Goal: Task Accomplishment & Management: Manage account settings

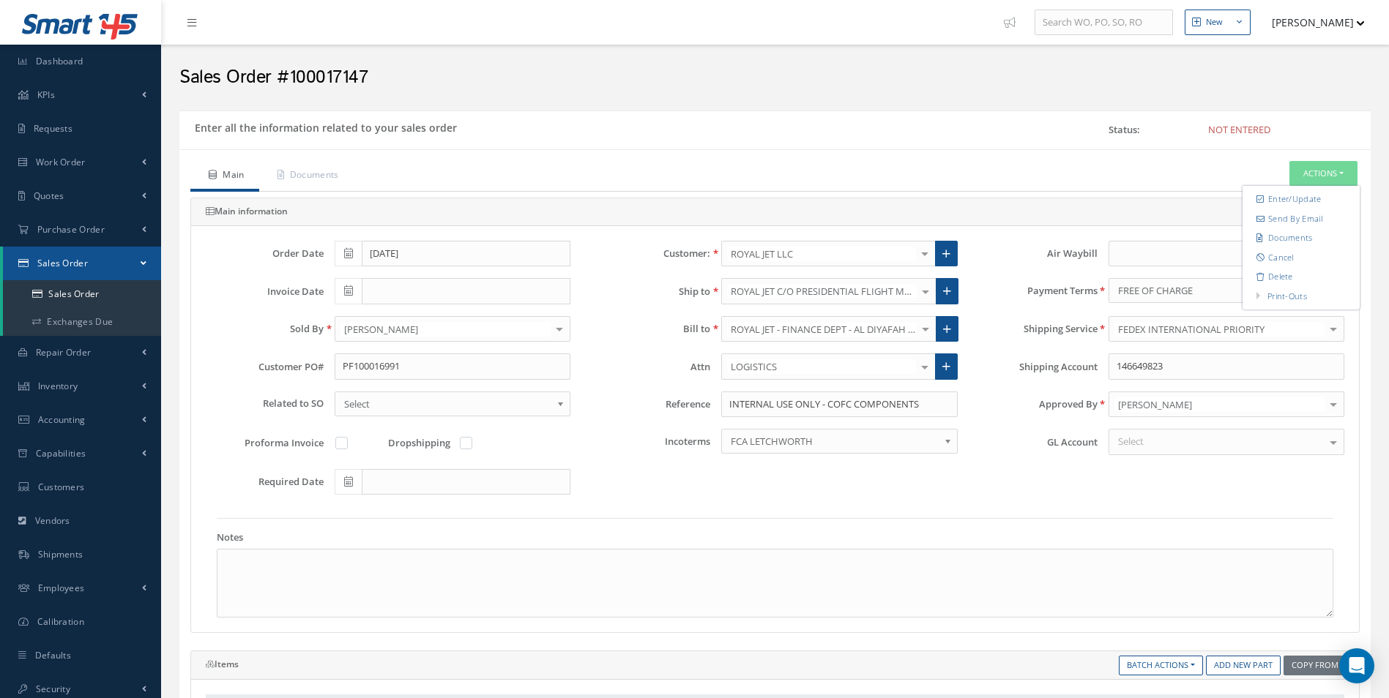
click at [1159, 187] on ul "Main Documents Actions Enter/Update Send By Email Documents Cancel Delete Print…" at bounding box center [774, 176] width 1169 height 31
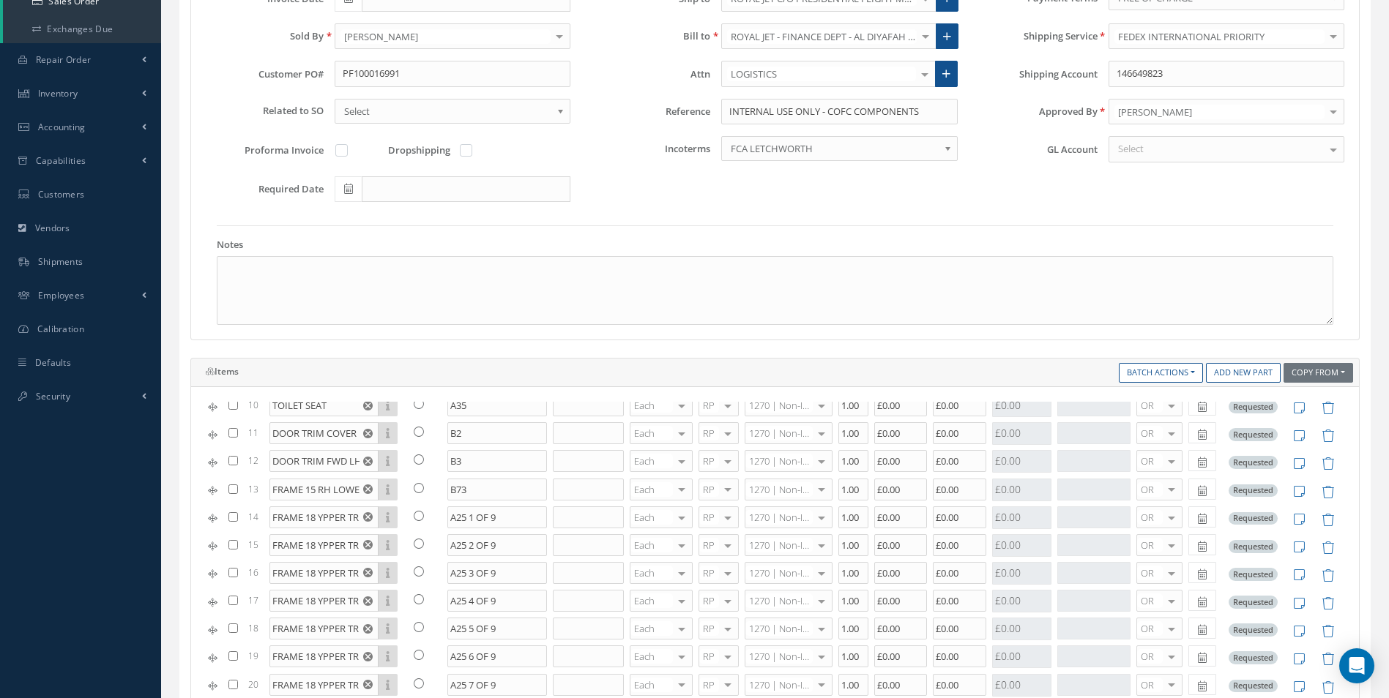
scroll to position [350, 0]
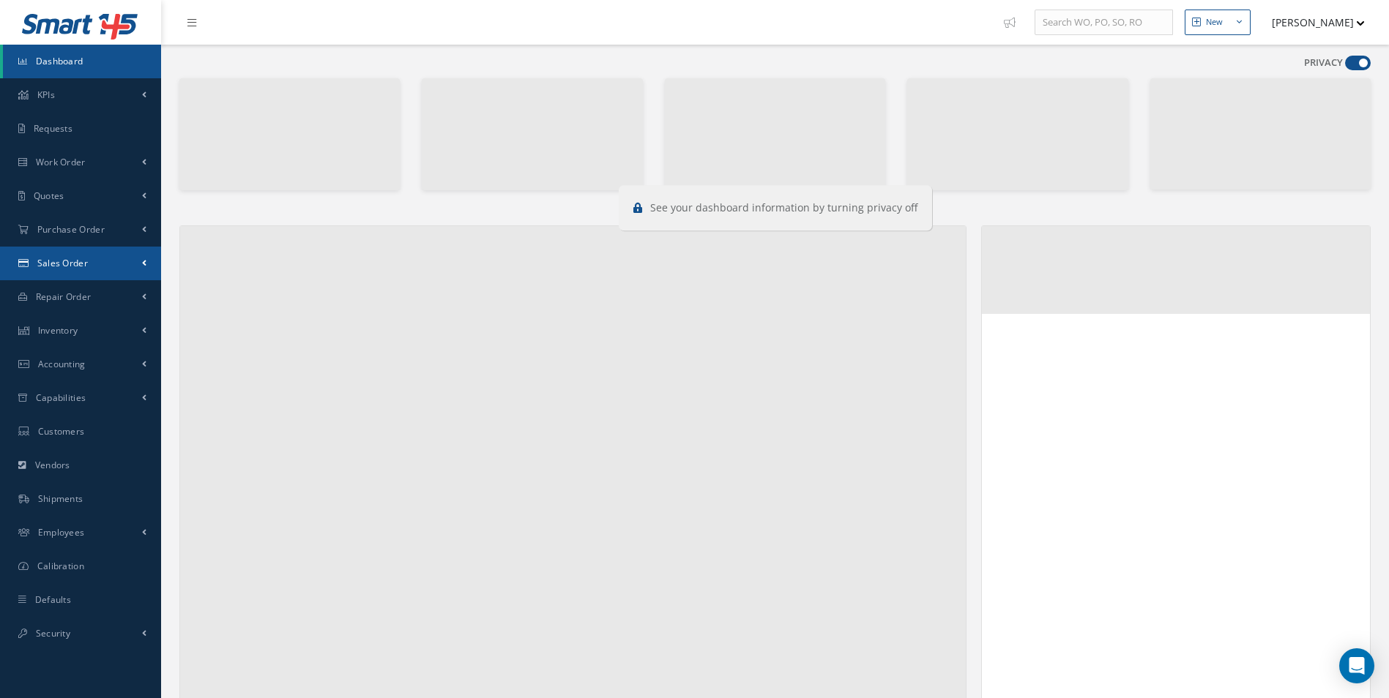
click at [64, 269] on link "Sales Order" at bounding box center [80, 264] width 161 height 34
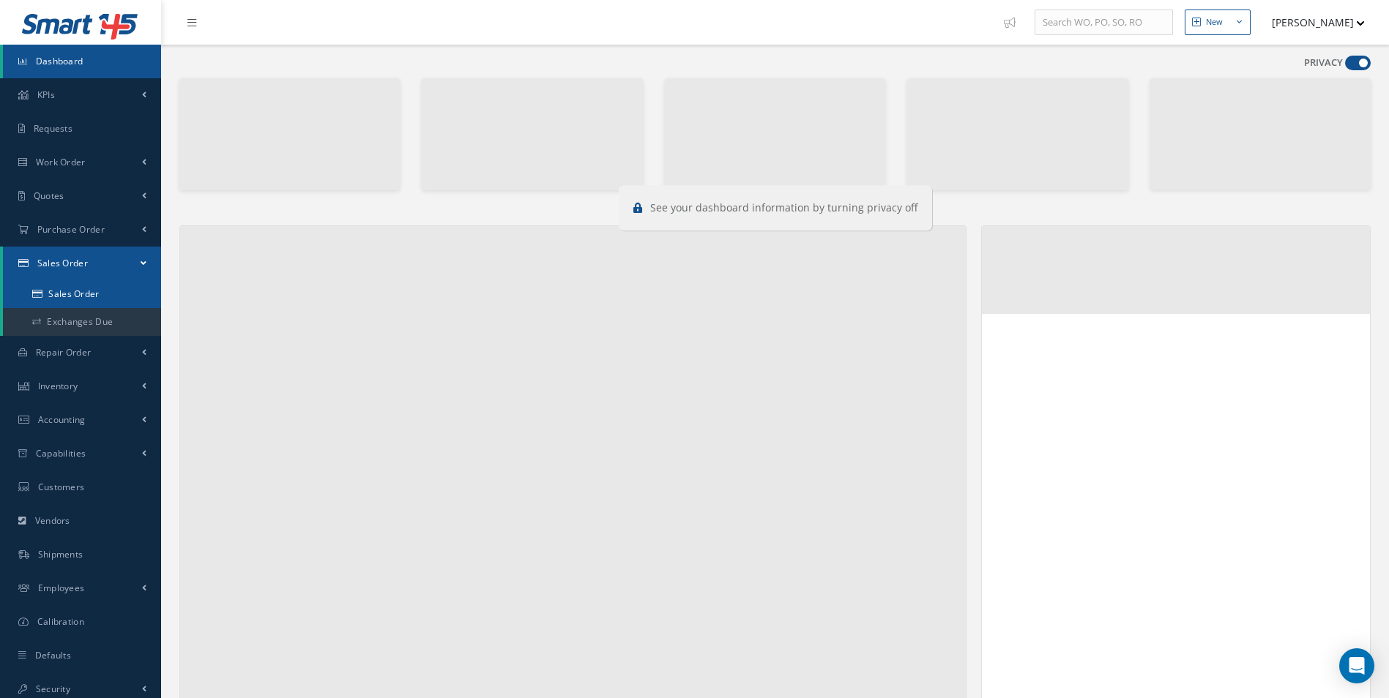
click at [81, 288] on link "Sales Order" at bounding box center [82, 294] width 158 height 28
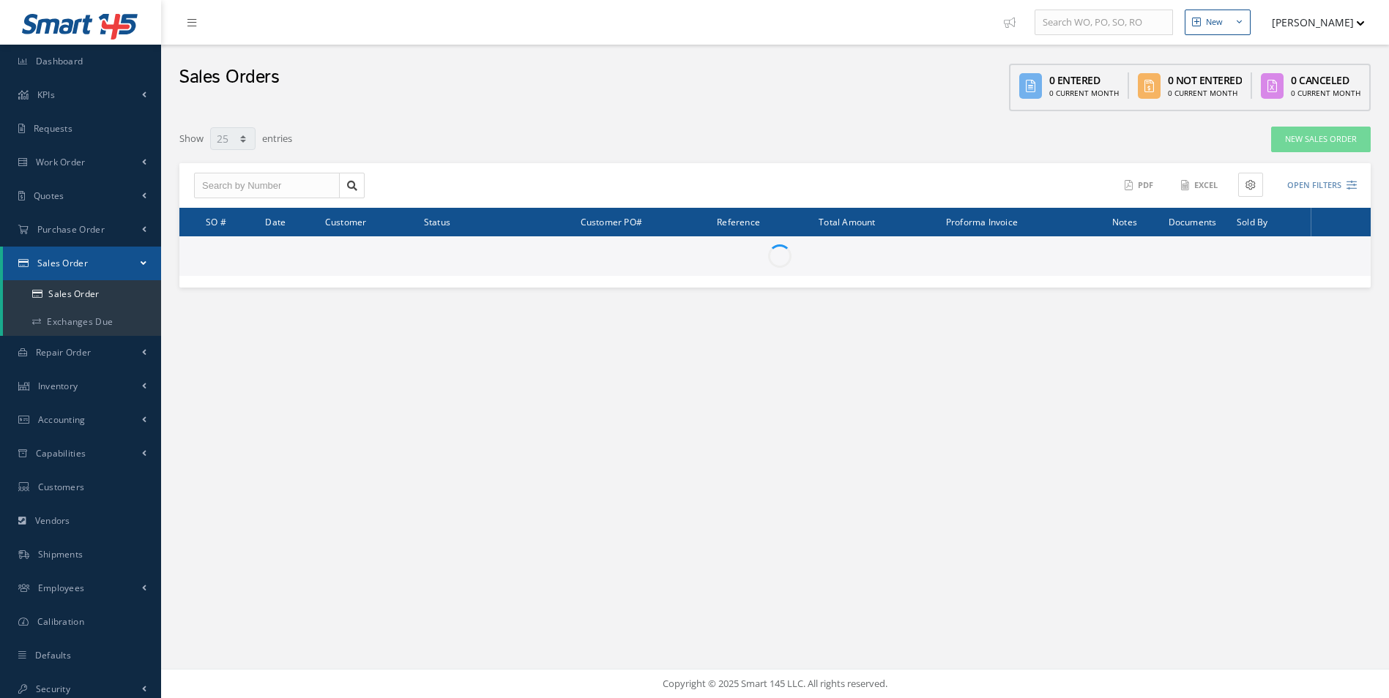
select select "25"
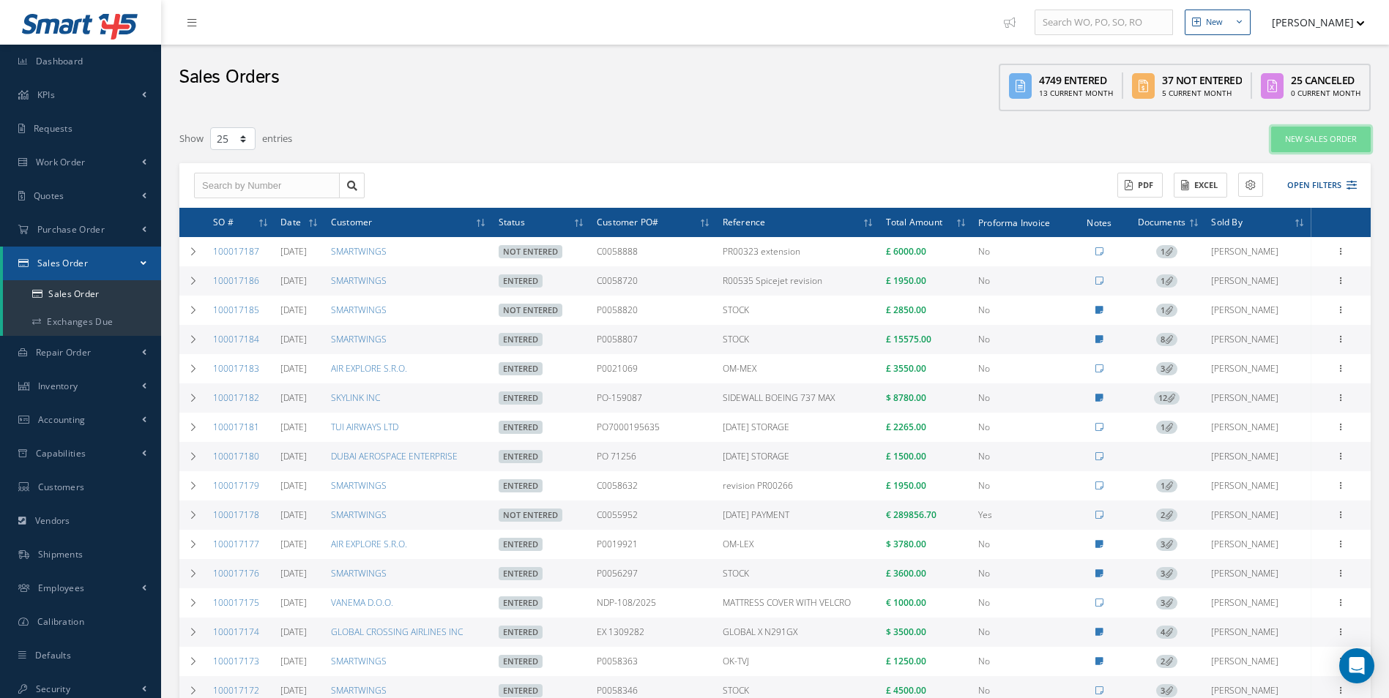
click at [1316, 146] on link "New Sales Order" at bounding box center [1321, 140] width 100 height 26
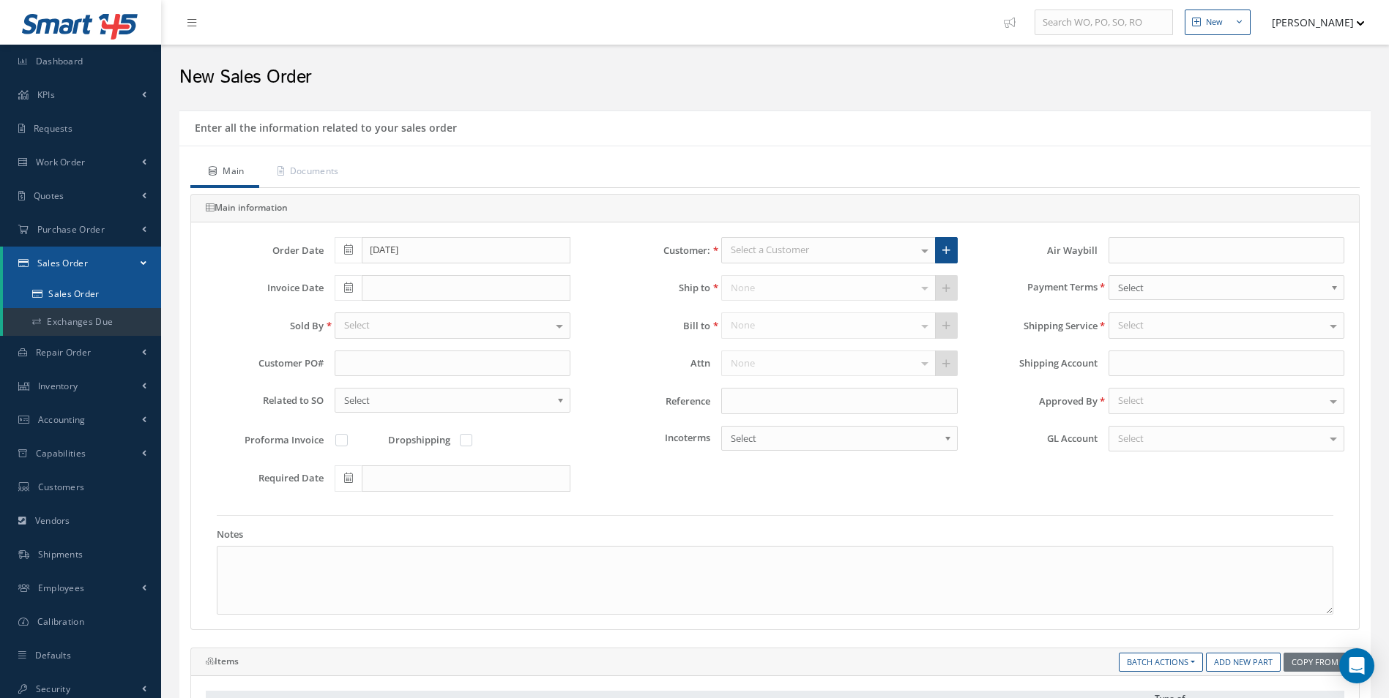
click at [100, 294] on link "Sales Order" at bounding box center [82, 294] width 158 height 28
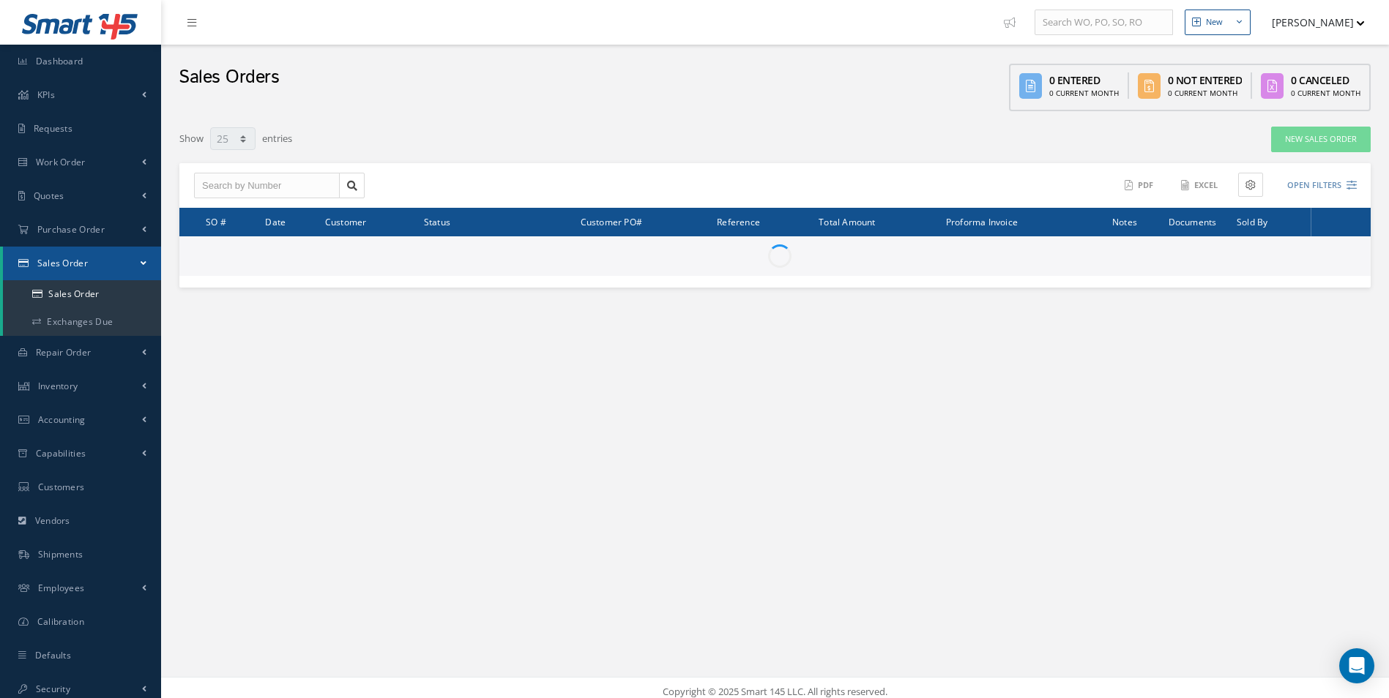
select select "25"
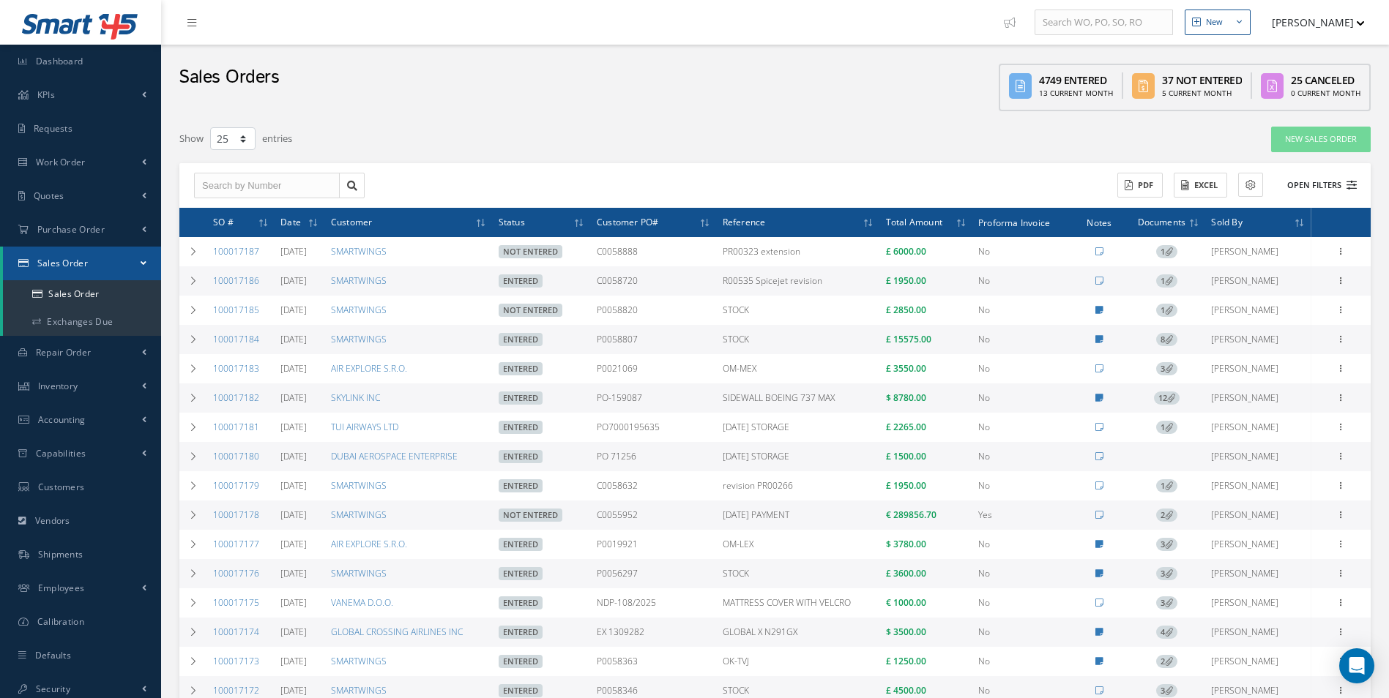
click at [1348, 183] on icon at bounding box center [1351, 185] width 10 height 10
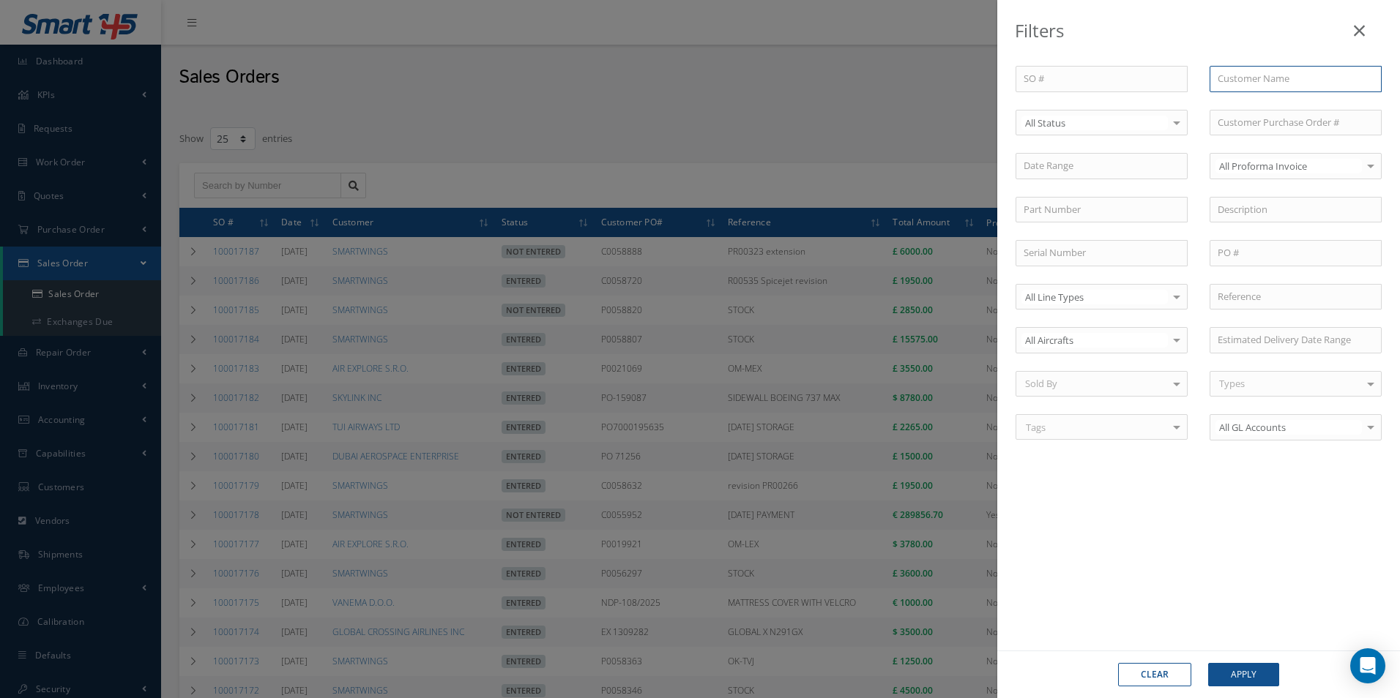
click at [1222, 84] on input "text" at bounding box center [1295, 79] width 172 height 26
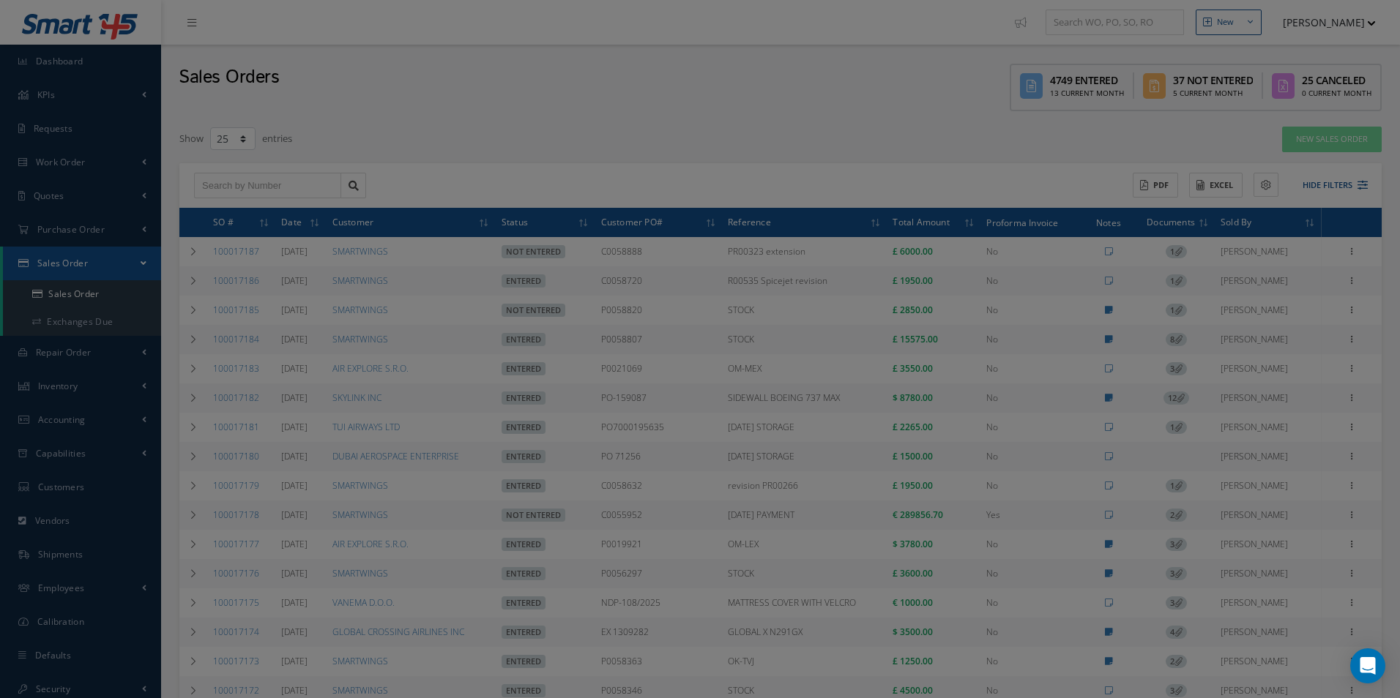
type input "roya"
click at [1314, 190] on div "SO # Customer Name roya ROYAL JET LLC ROYAL JORDANIAN AIRLINES Select All Statu…" at bounding box center [1198, 262] width 388 height 392
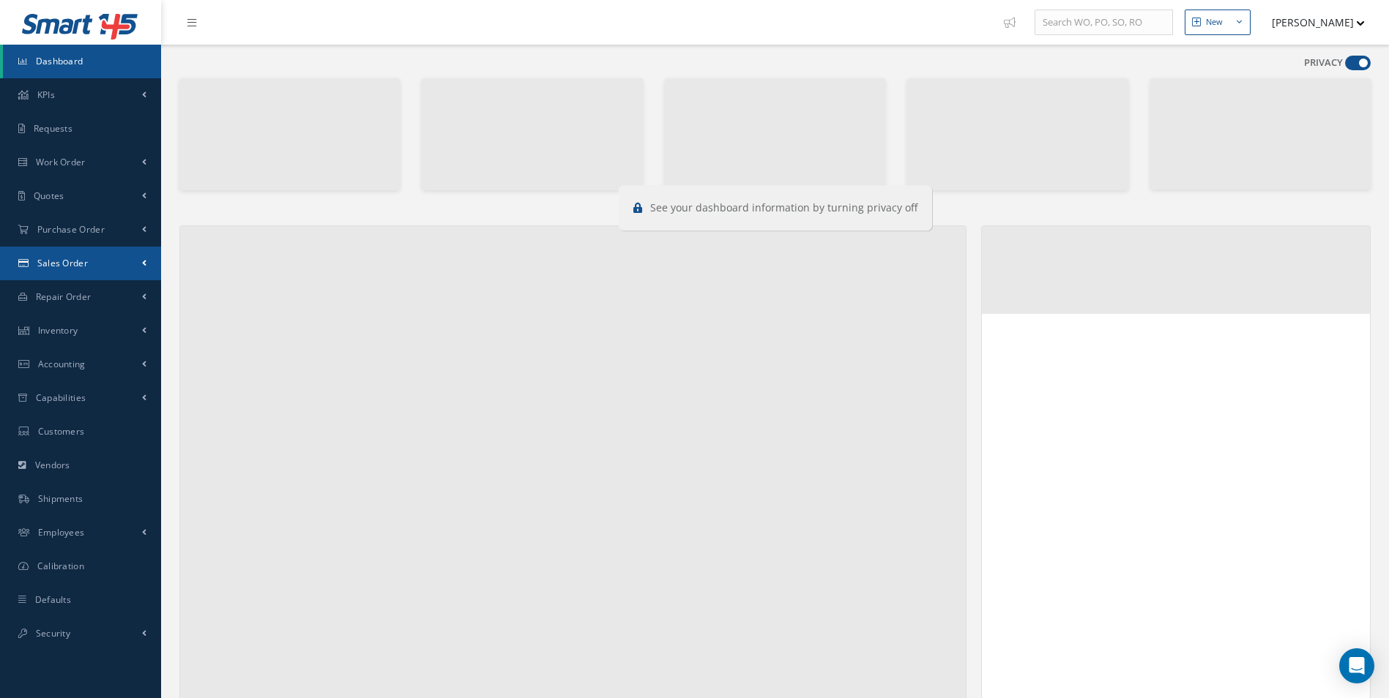
click at [96, 272] on link "Sales Order" at bounding box center [80, 264] width 161 height 34
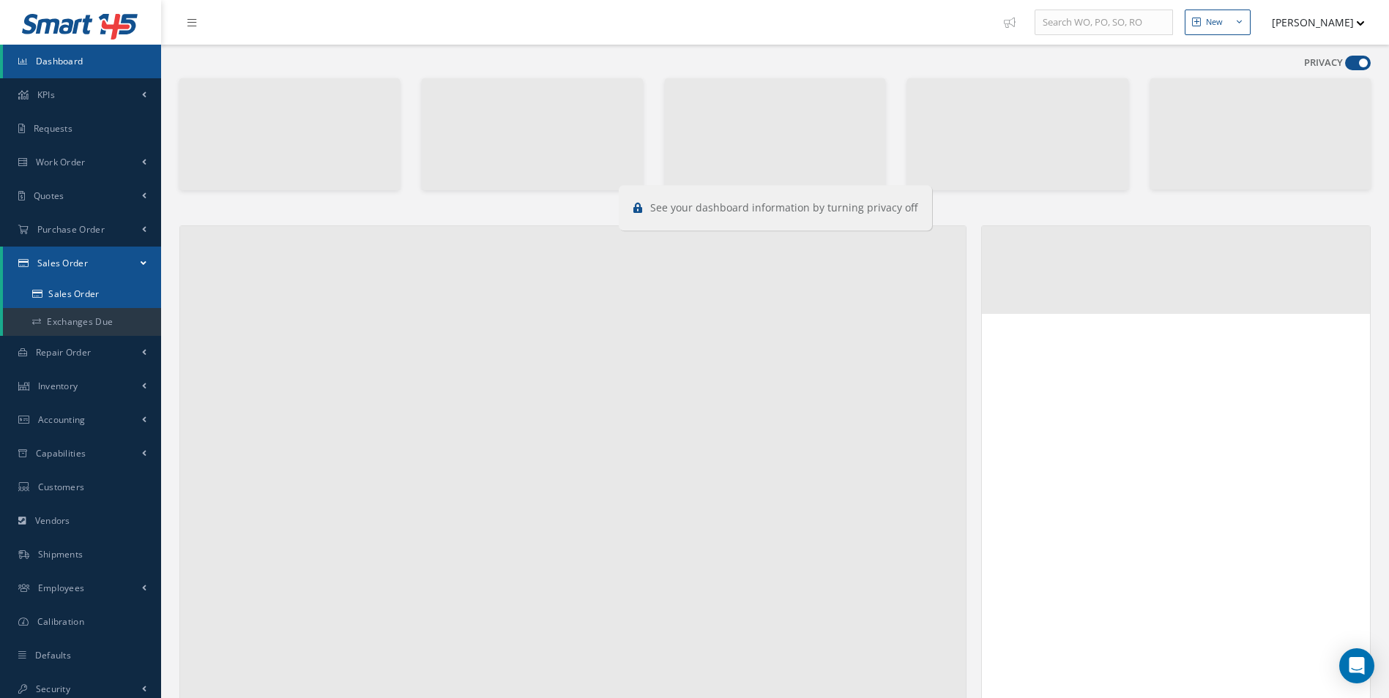
click at [99, 293] on link "Sales Order" at bounding box center [82, 294] width 158 height 28
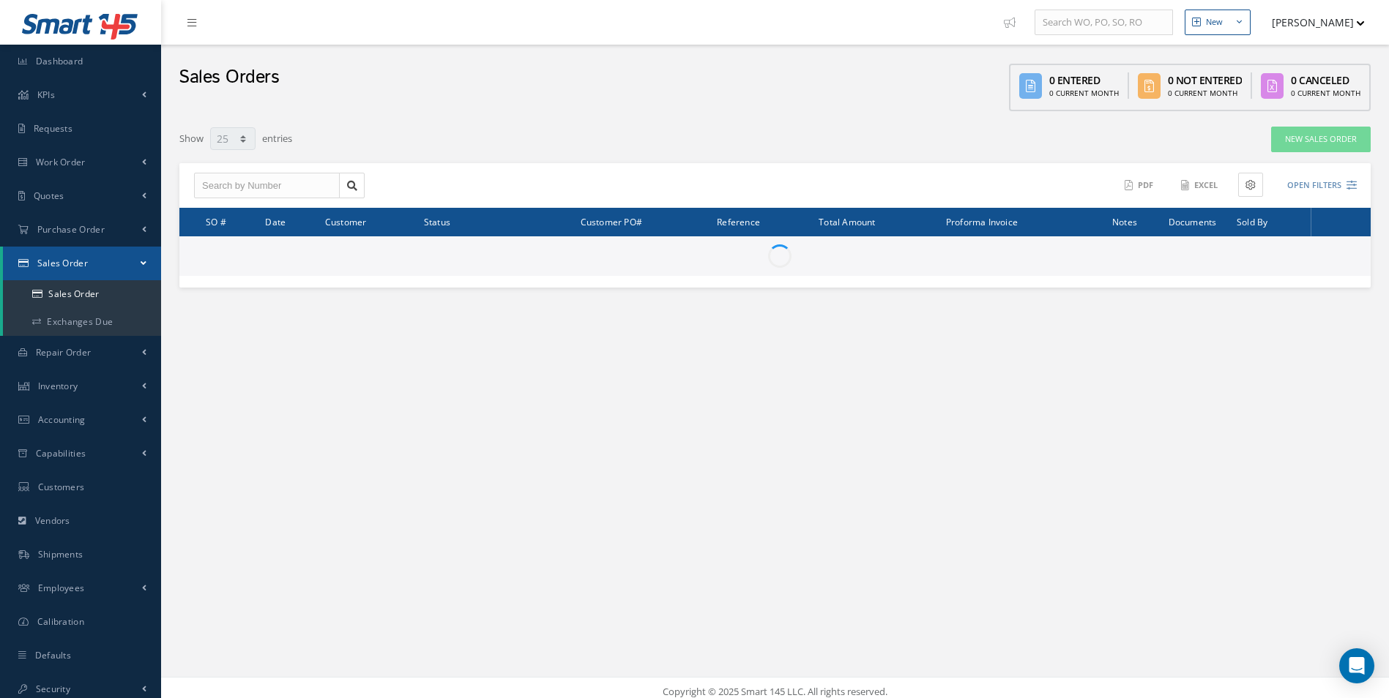
select select "25"
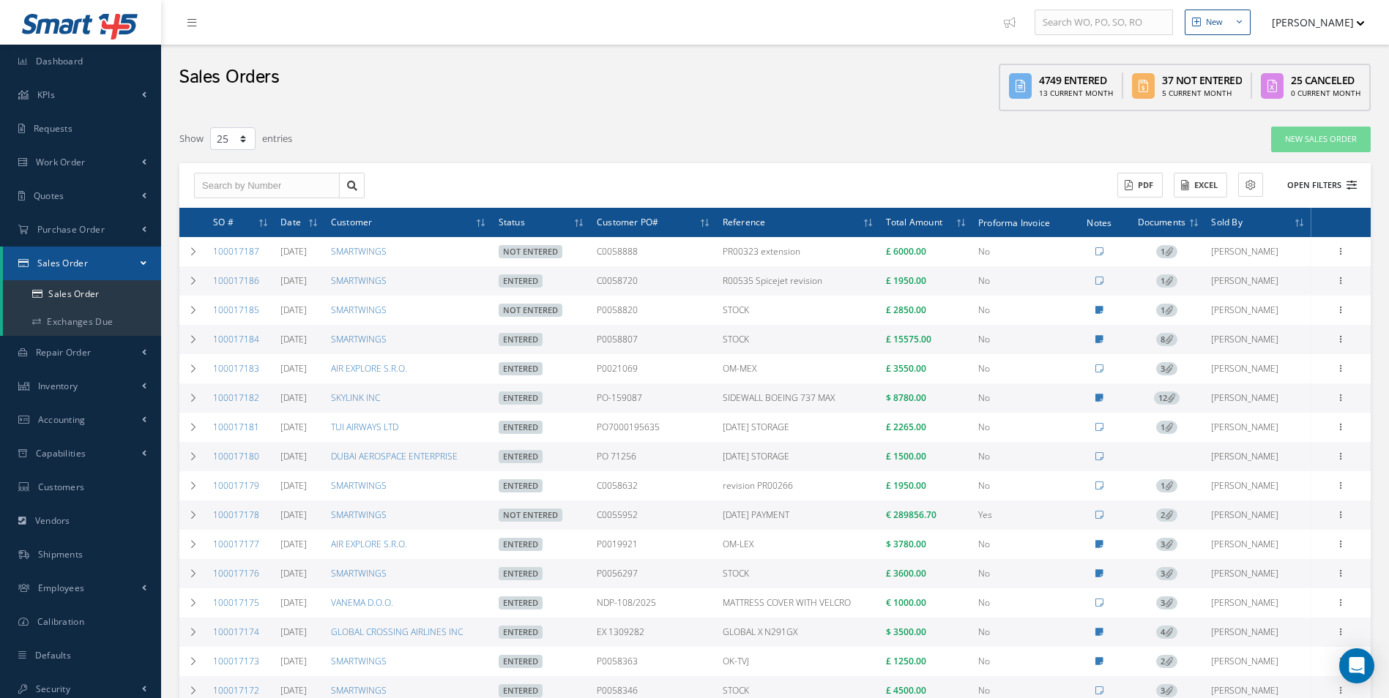
click at [1348, 185] on icon at bounding box center [1351, 185] width 10 height 10
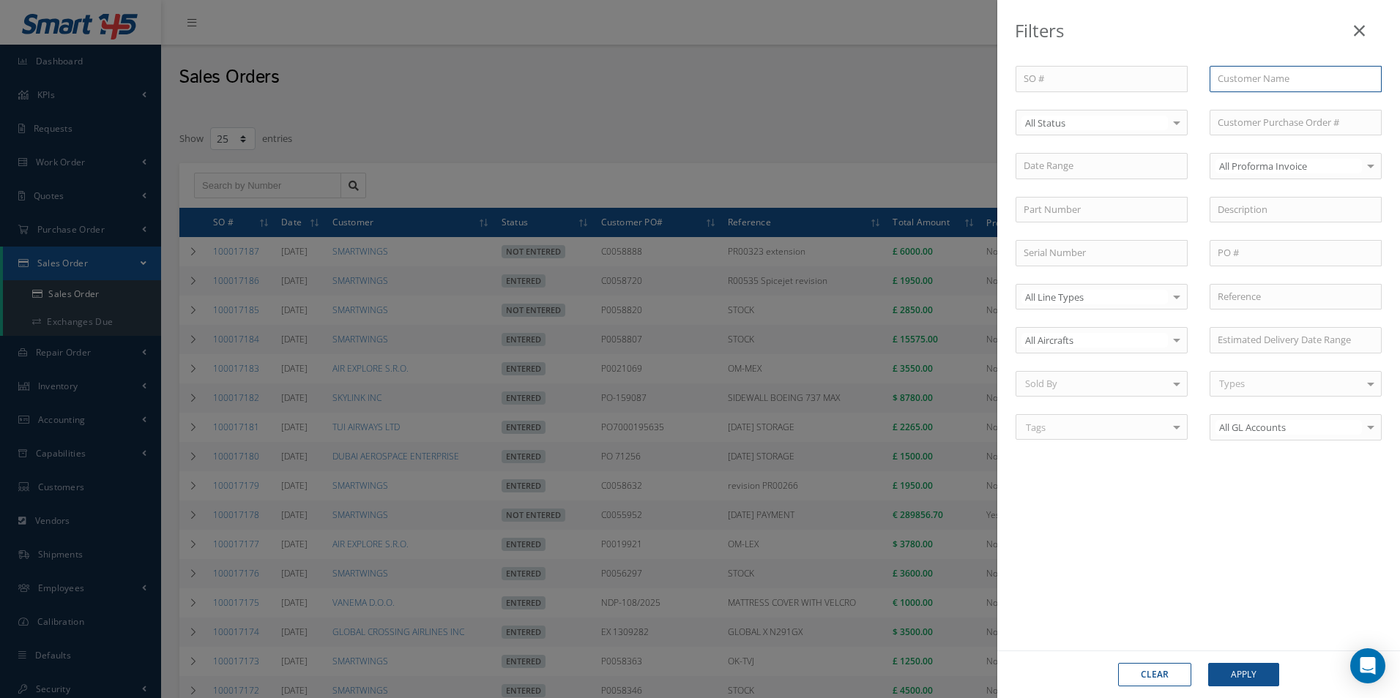
click at [1277, 75] on input "text" at bounding box center [1295, 79] width 172 height 26
click at [1247, 105] on span "ROYAL JET LLC" at bounding box center [1248, 104] width 62 height 13
type input "ROYAL JET LLC"
click at [1255, 663] on button "Apply" at bounding box center [1243, 674] width 71 height 23
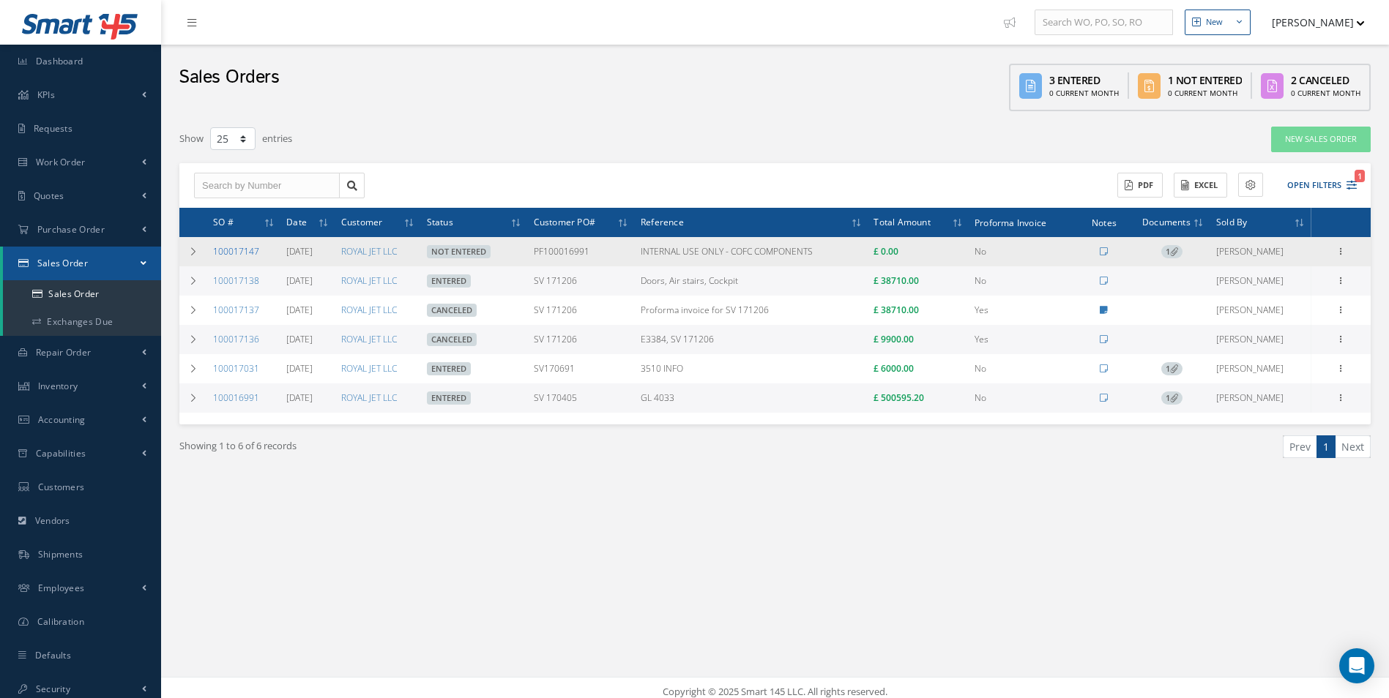
click at [245, 248] on link "100017147" at bounding box center [236, 251] width 46 height 12
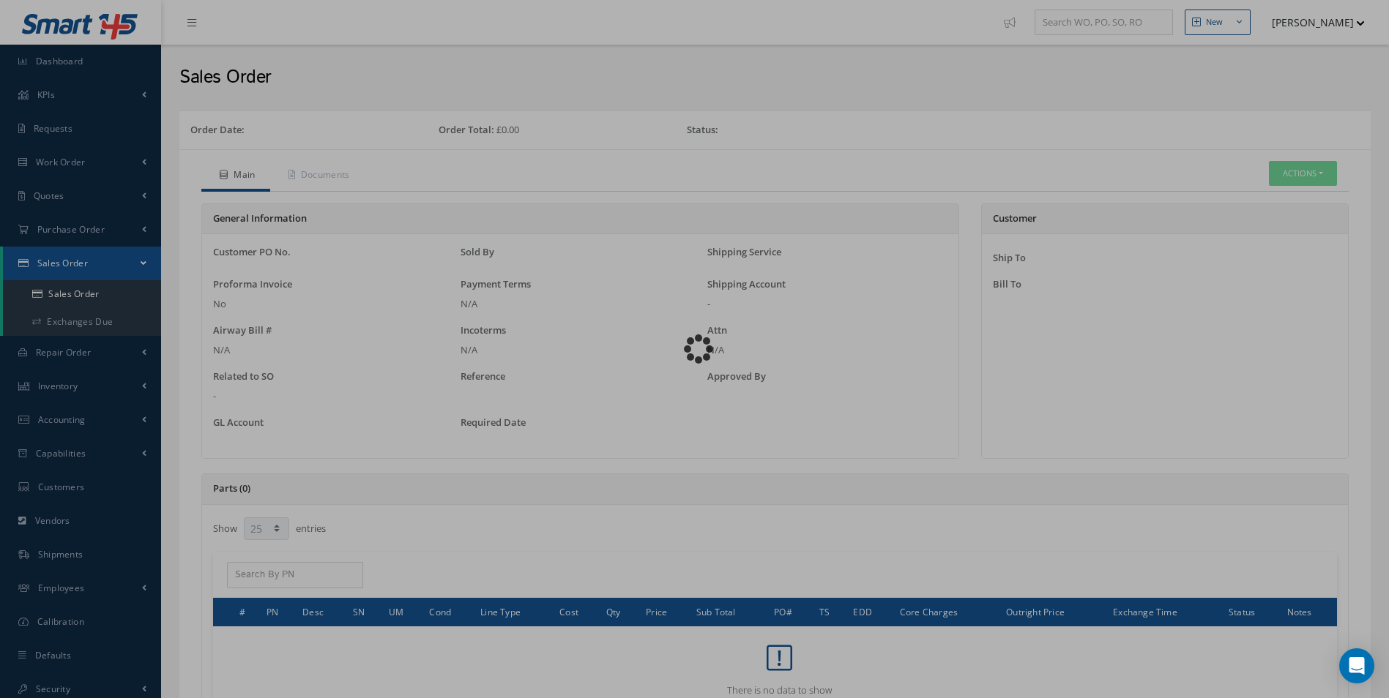
select select "25"
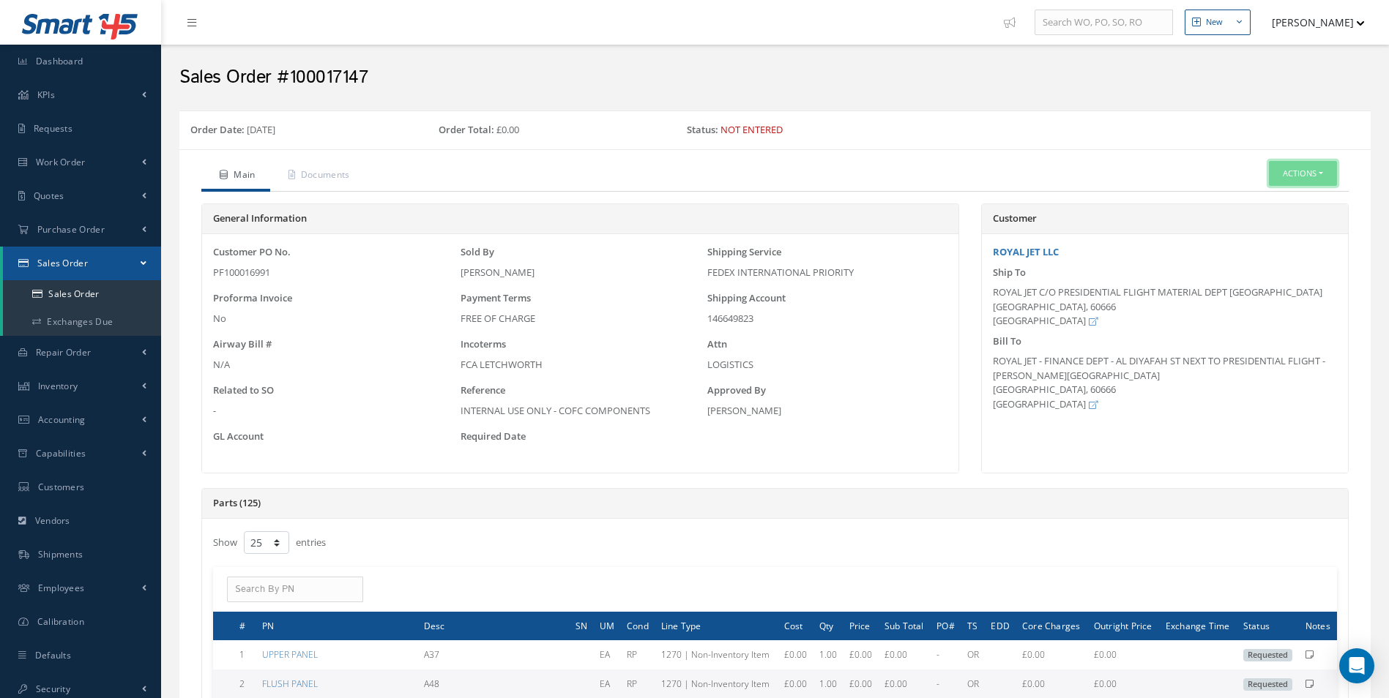
click at [1291, 176] on button "Actions" at bounding box center [1302, 174] width 68 height 26
click at [1263, 226] on link "Edit" at bounding box center [1280, 219] width 117 height 20
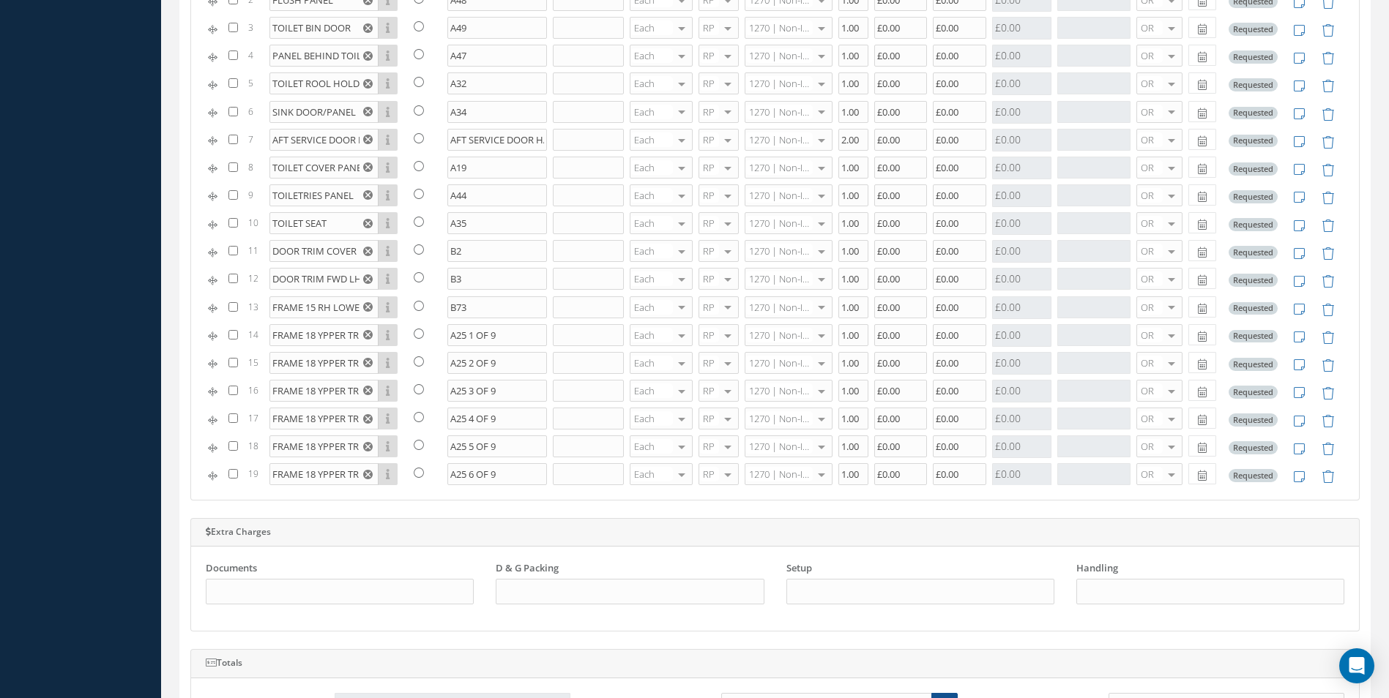
scroll to position [512, 0]
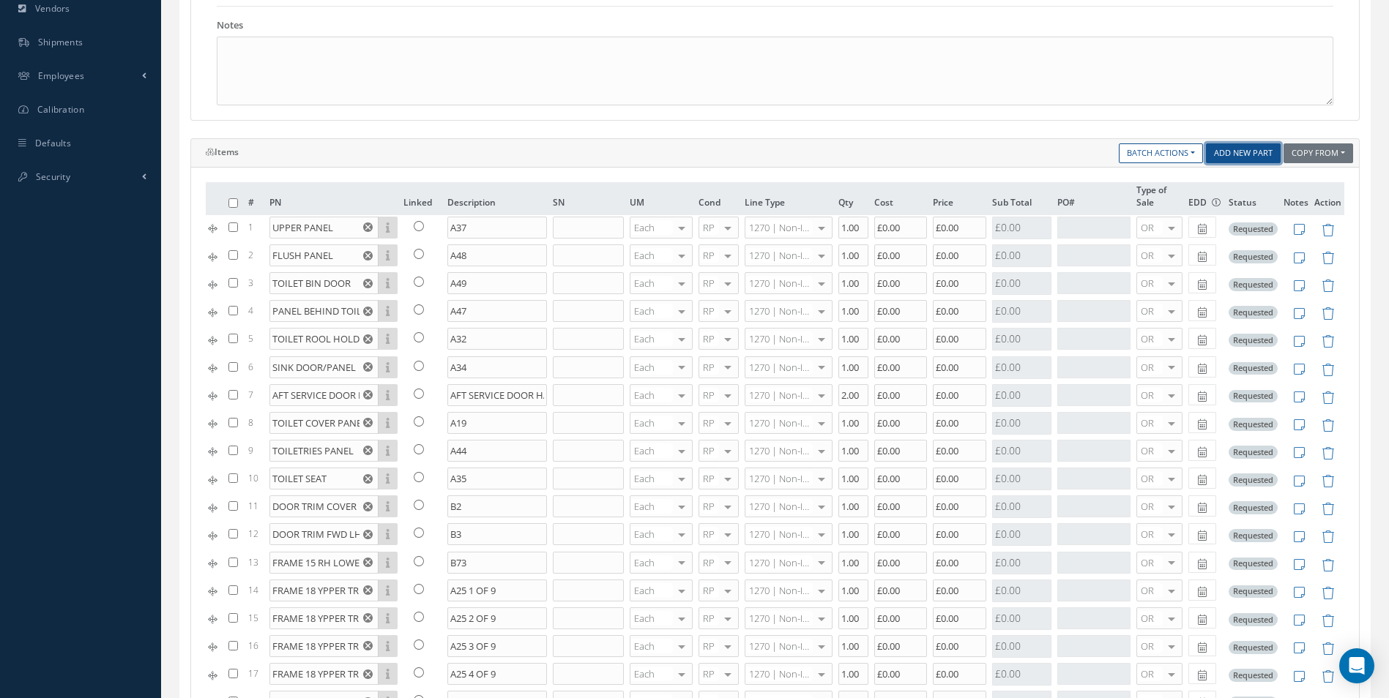
click at [1250, 149] on link "Add New Part" at bounding box center [1243, 153] width 75 height 20
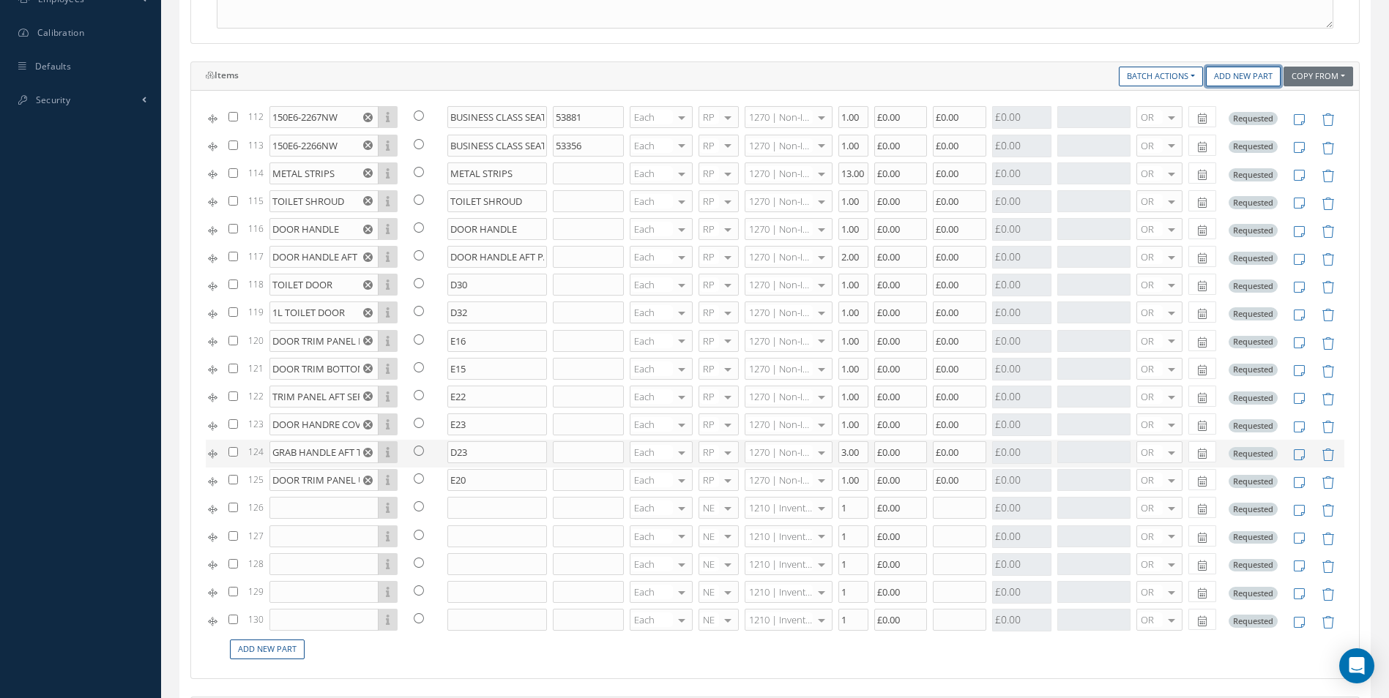
scroll to position [659, 0]
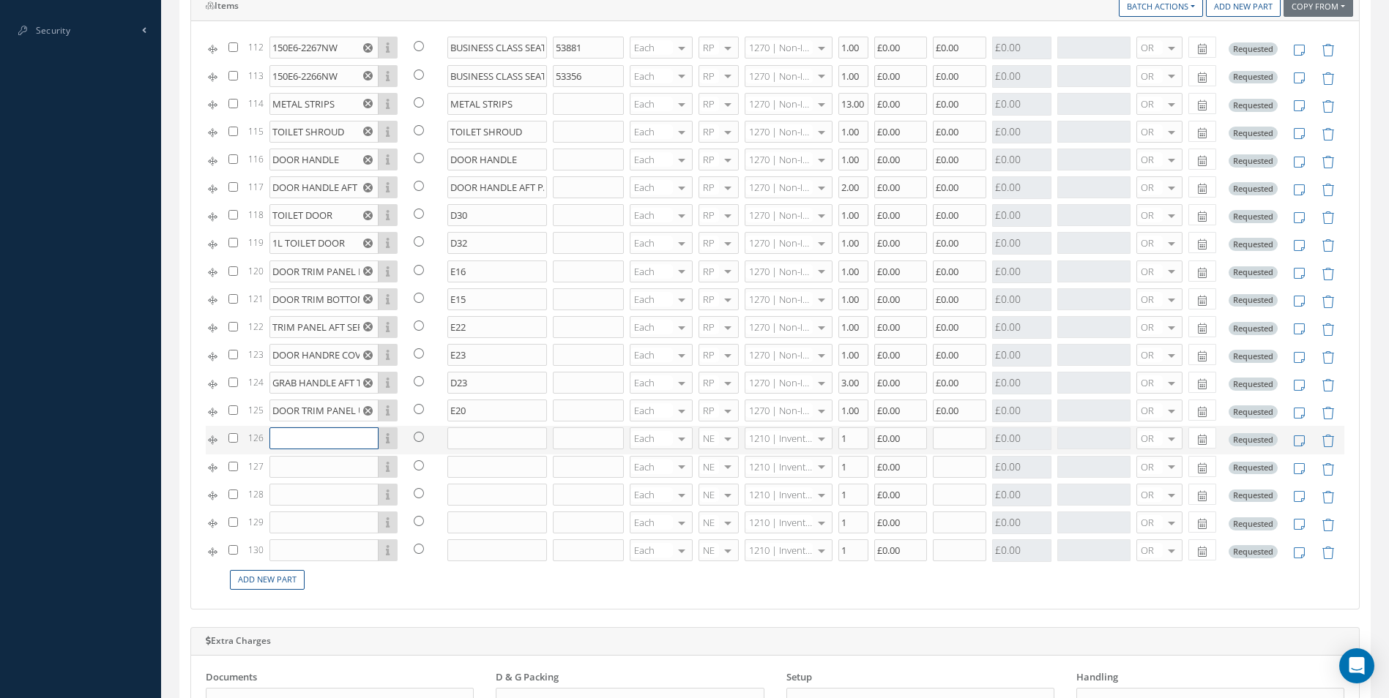
click at [334, 446] on input "text" at bounding box center [323, 438] width 109 height 22
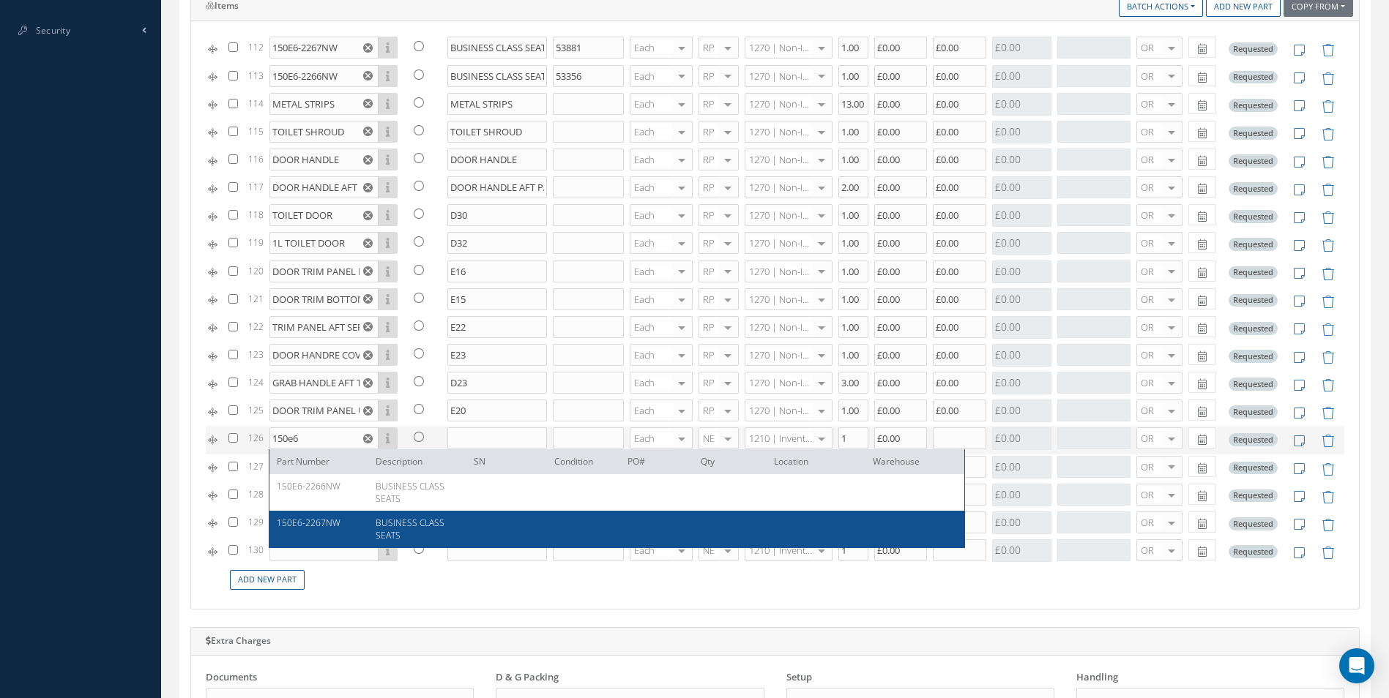
click at [318, 524] on span "150E6-2267NW" at bounding box center [309, 523] width 64 height 12
type input "150E6-2267NW"
type input "BUSINESS CLASS SEATS"
type input "£0"
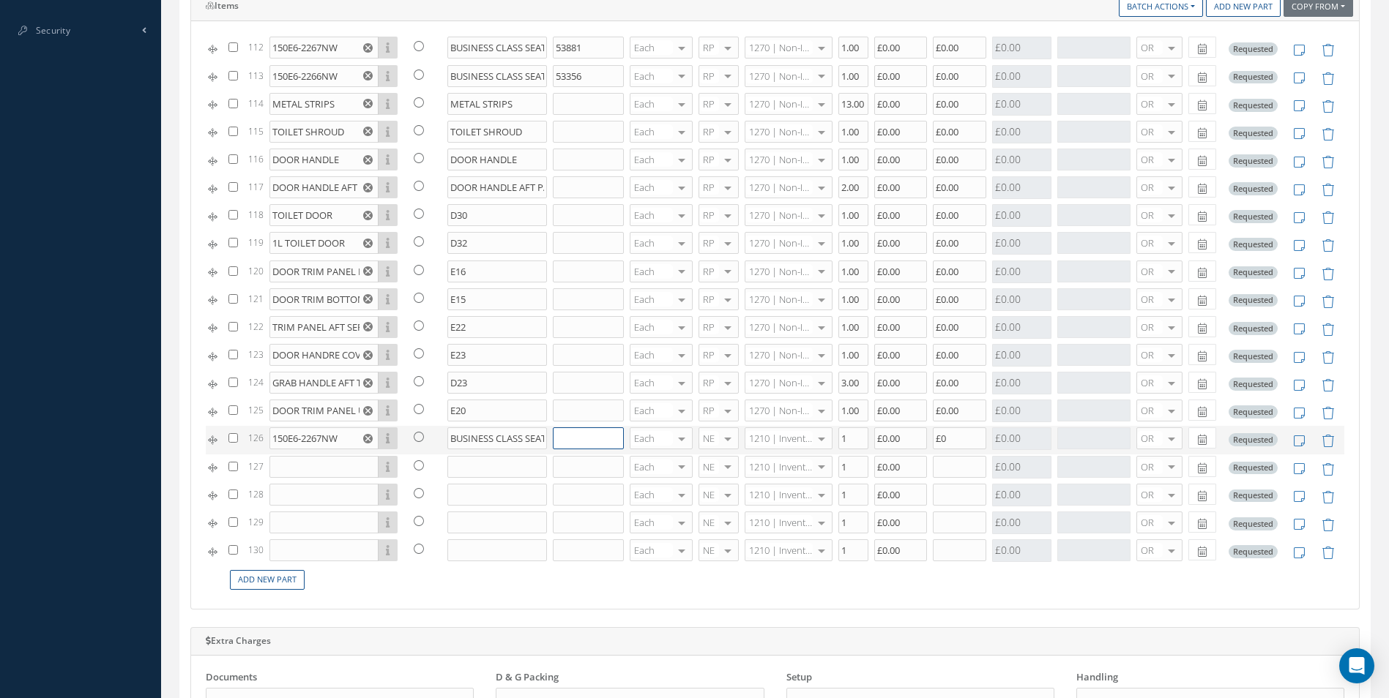
click at [561, 442] on input "text" at bounding box center [588, 438] width 71 height 22
type input "31149"
click at [337, 466] on input "text" at bounding box center [323, 467] width 109 height 22
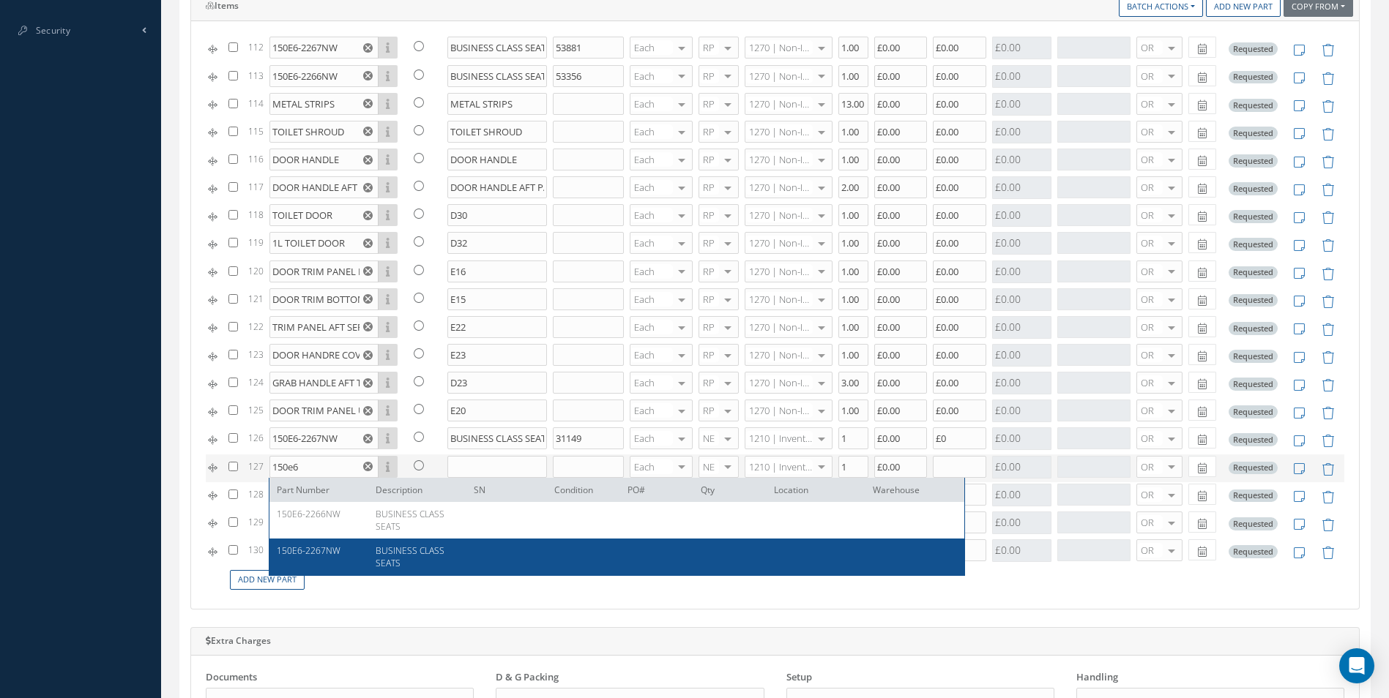
click at [321, 554] on span "150E6-2267NW" at bounding box center [309, 551] width 64 height 12
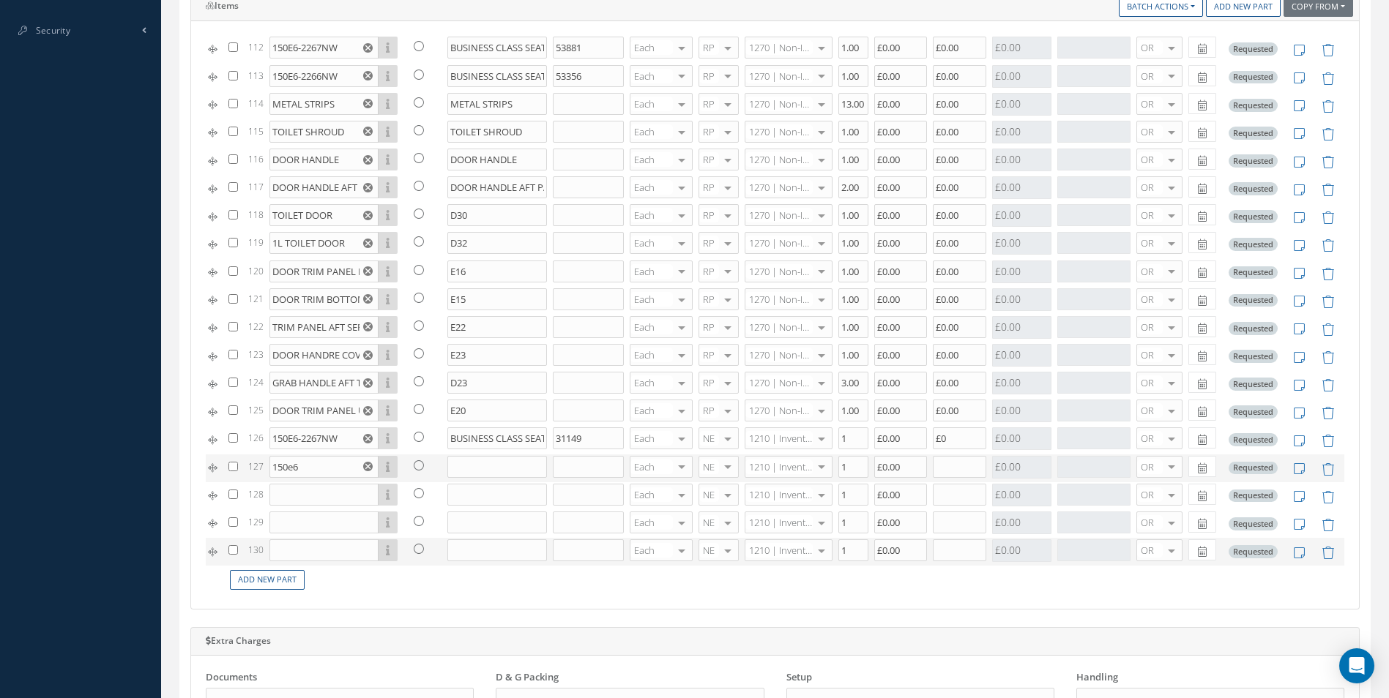
type input "150E6-2267NW"
type input "BUSINESS CLASS SEATS"
type input "£0"
click at [573, 472] on input "text" at bounding box center [588, 467] width 71 height 22
type input "48204"
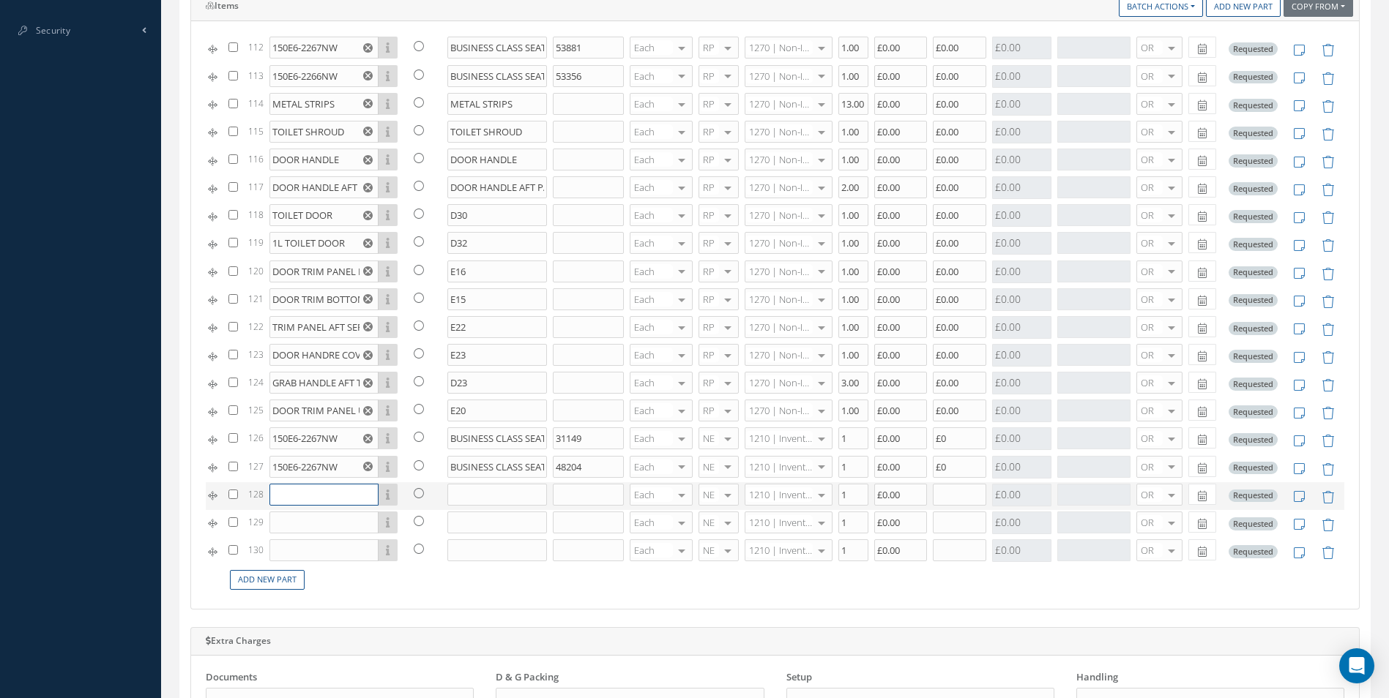
click at [296, 497] on input "text" at bounding box center [323, 495] width 109 height 22
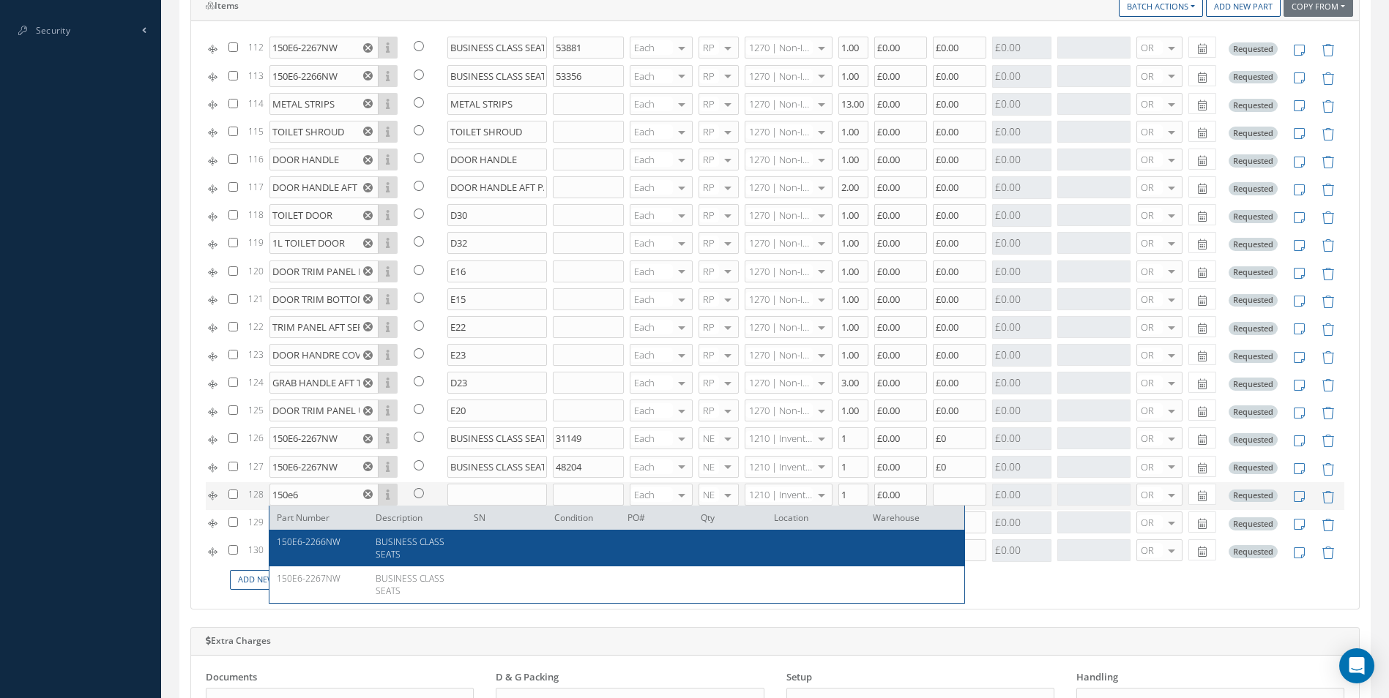
click at [329, 548] on div "150E6-2266NW" at bounding box center [321, 548] width 88 height 25
type input "150E6-2266NW"
type input "BUSINESS CLASS SEATS"
type input "£0"
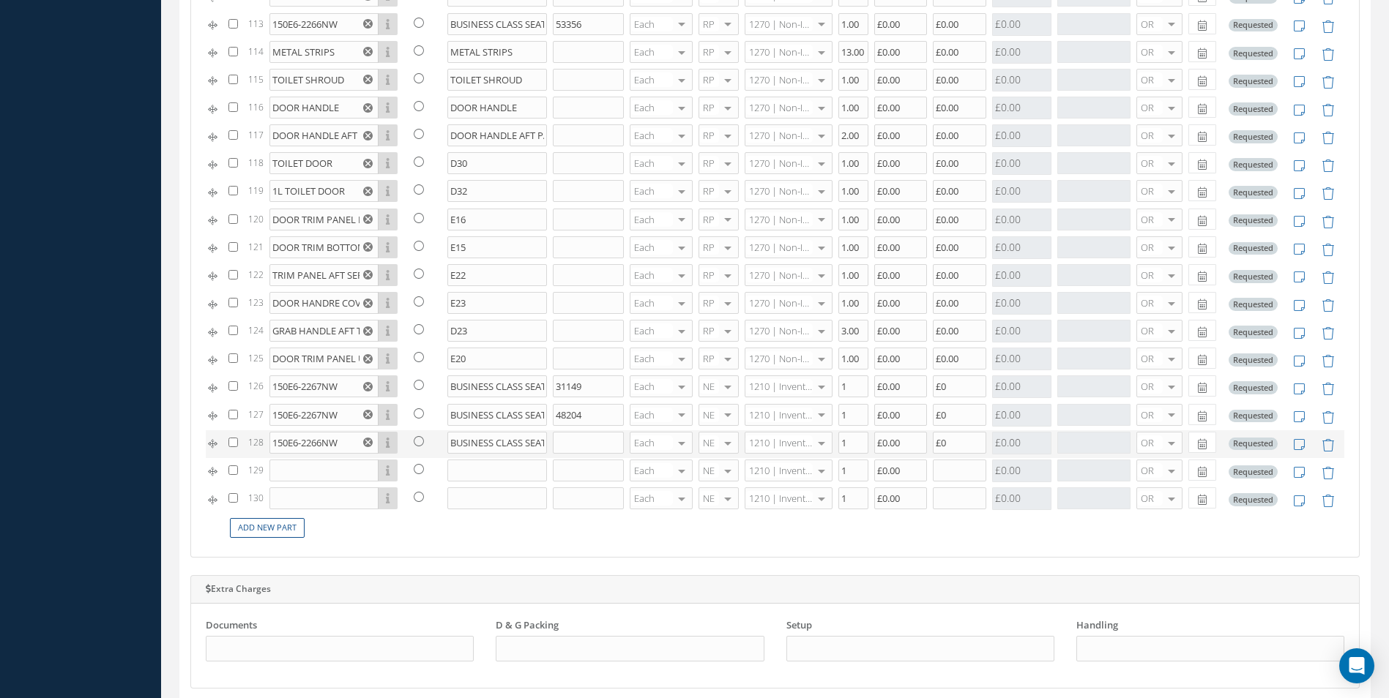
scroll to position [805, 0]
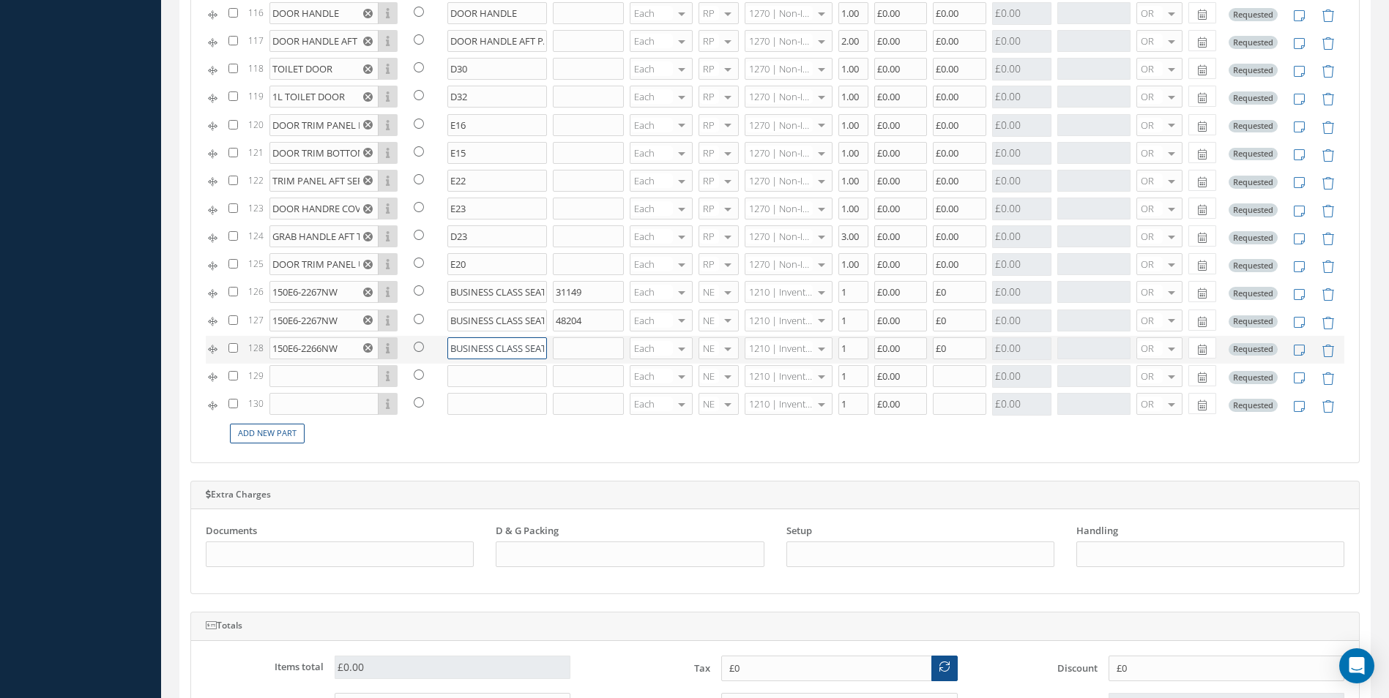
click at [520, 348] on input "BUSINESS CLASS SEATS" at bounding box center [497, 348] width 100 height 22
click at [556, 347] on input "text" at bounding box center [588, 348] width 71 height 22
type input "44834"
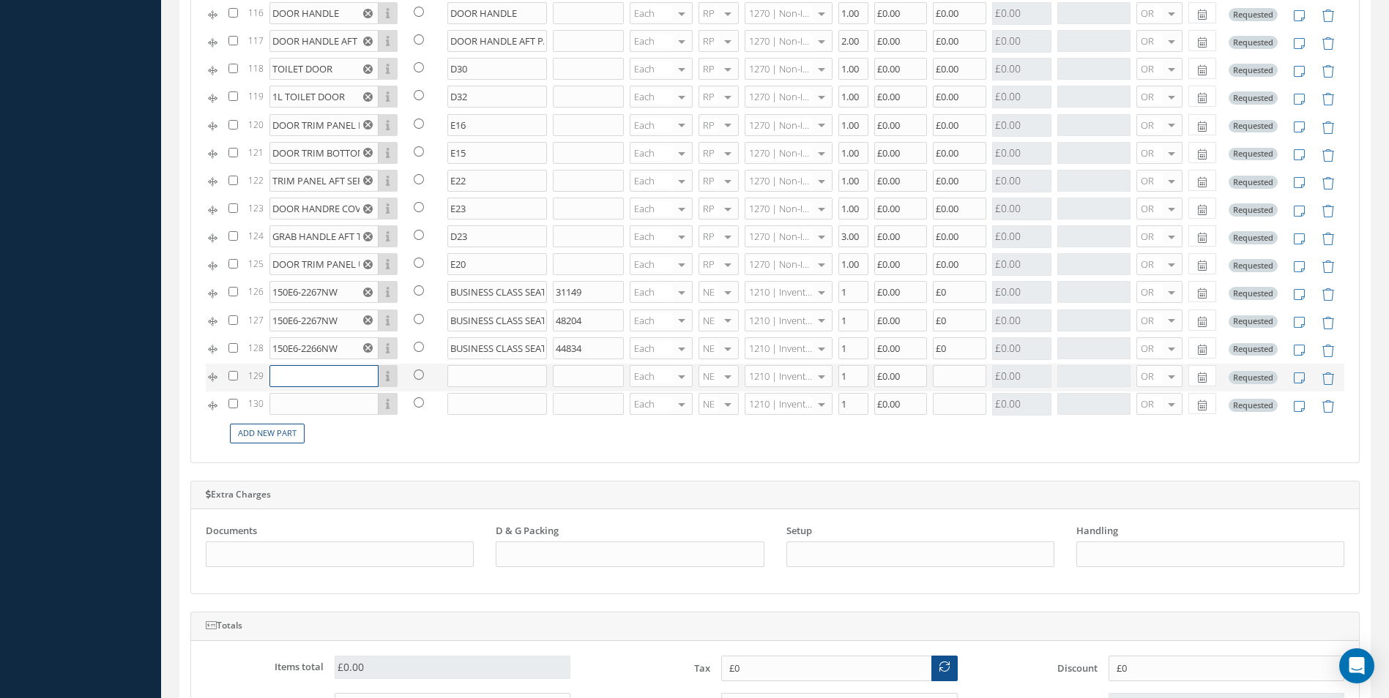
click at [349, 373] on input "text" at bounding box center [323, 376] width 109 height 22
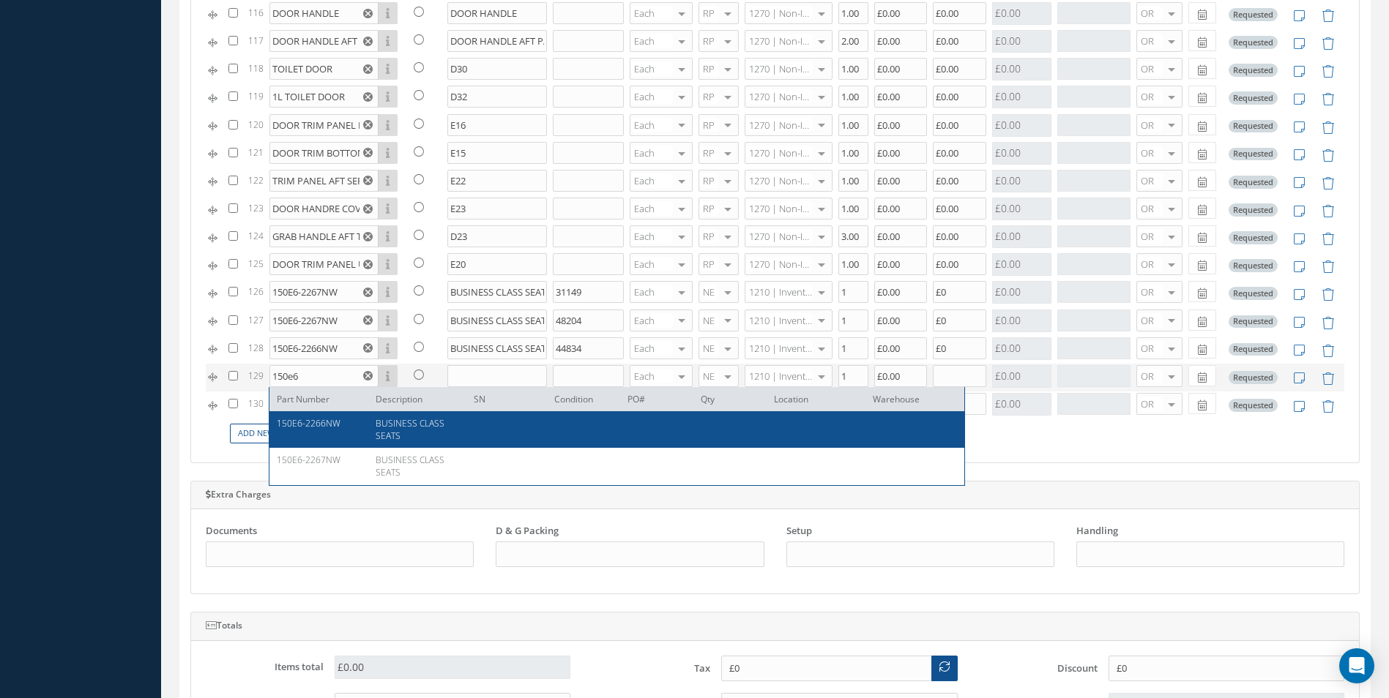
click at [328, 446] on div "150E6-2266NW BUSINESS CLASS SEATS" at bounding box center [616, 429] width 695 height 37
type input "150E6-2266NW"
type input "BUSINESS CLASS SEATS"
type input "£0"
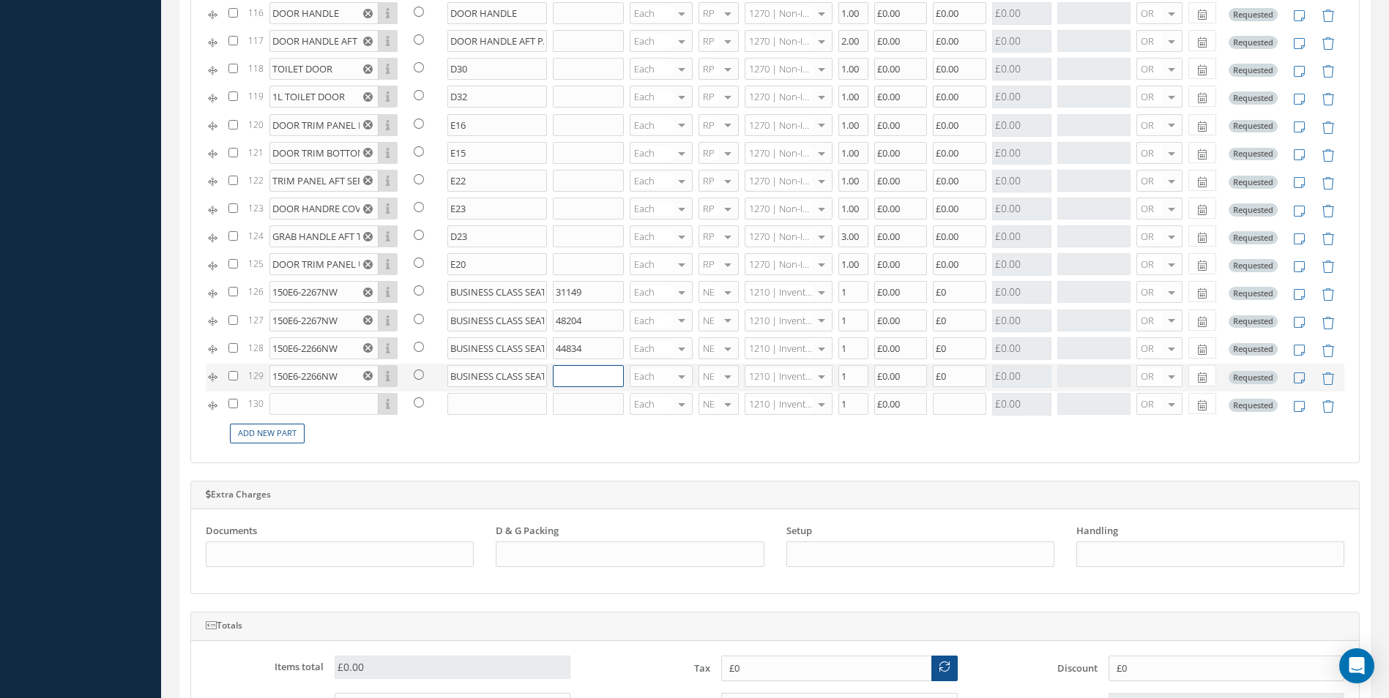
click at [602, 378] on input "text" at bounding box center [588, 376] width 71 height 22
type input "53508"
click at [326, 402] on input "text" at bounding box center [323, 404] width 109 height 22
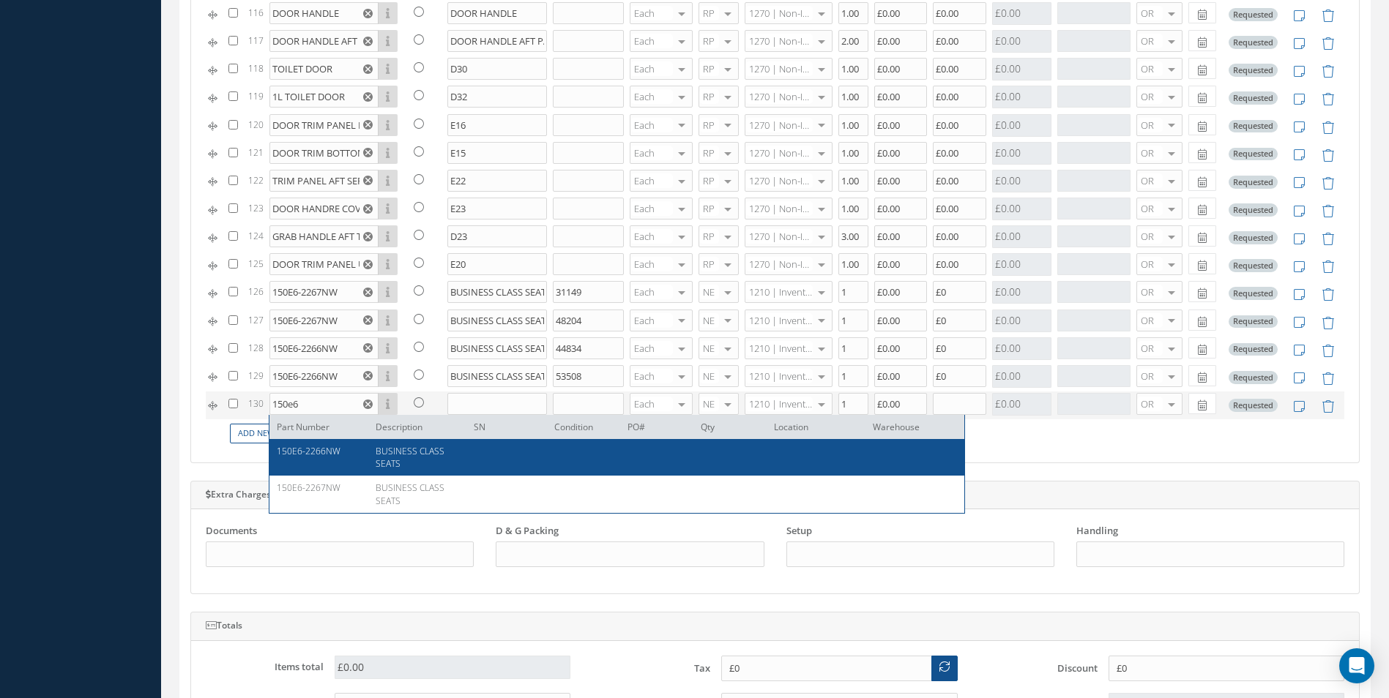
click at [326, 461] on div "150E6-2266NW" at bounding box center [321, 457] width 88 height 25
type input "150E6-2266NW"
type input "BUSINESS CLASS SEATS"
type input "£0"
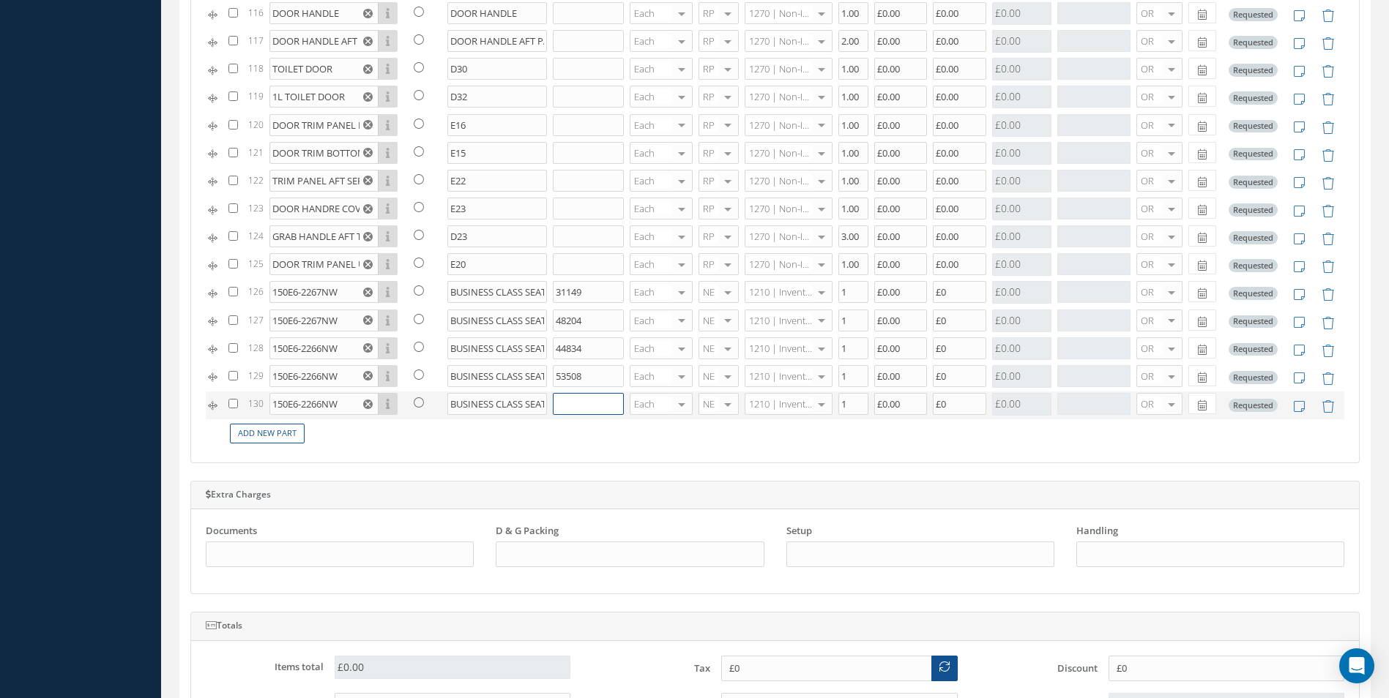
click at [578, 405] on input "text" at bounding box center [588, 404] width 71 height 22
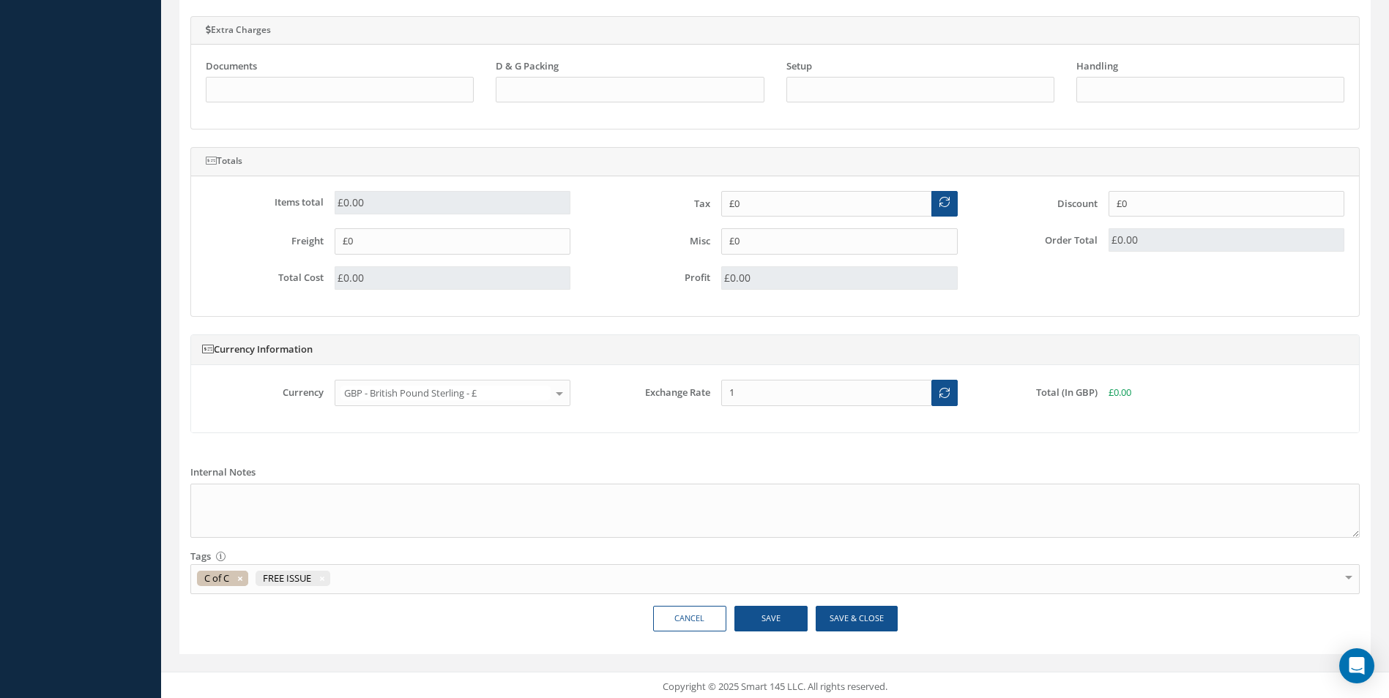
scroll to position [1274, 0]
type input "31146"
click at [775, 617] on button "Save" at bounding box center [770, 615] width 73 height 26
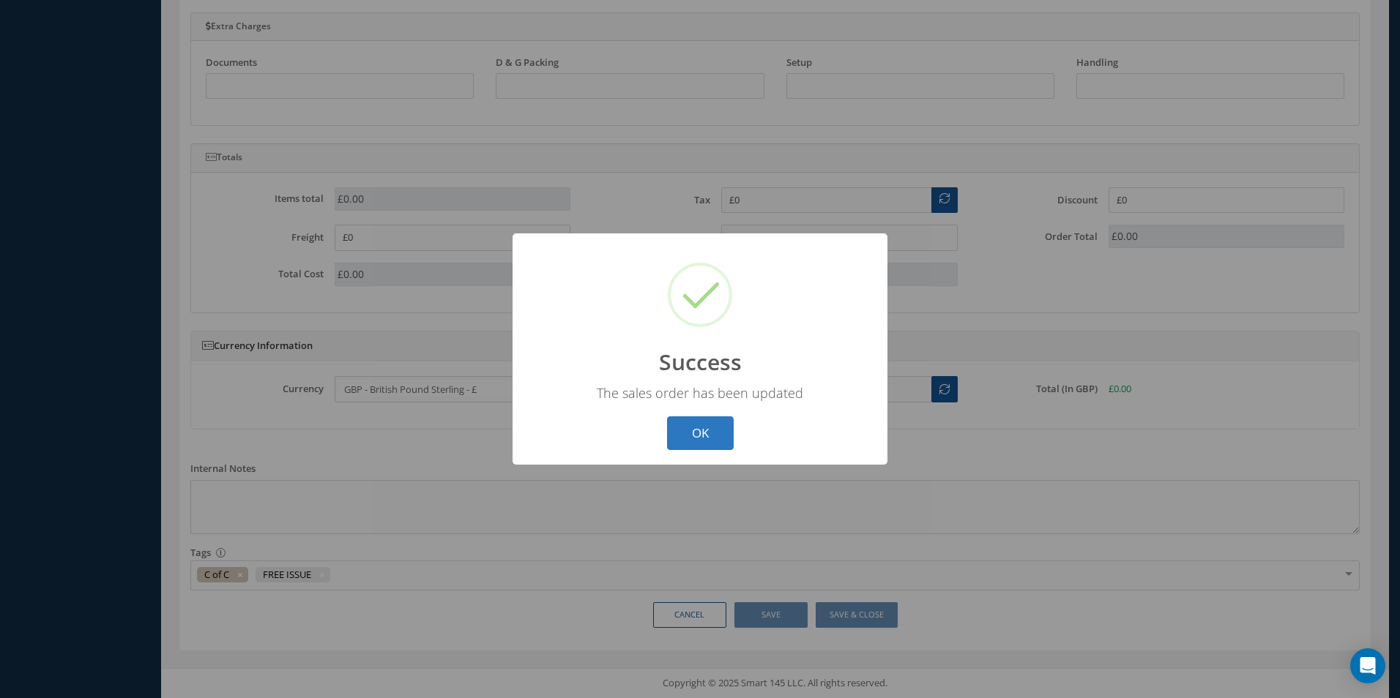
click at [692, 430] on button "OK" at bounding box center [700, 433] width 67 height 34
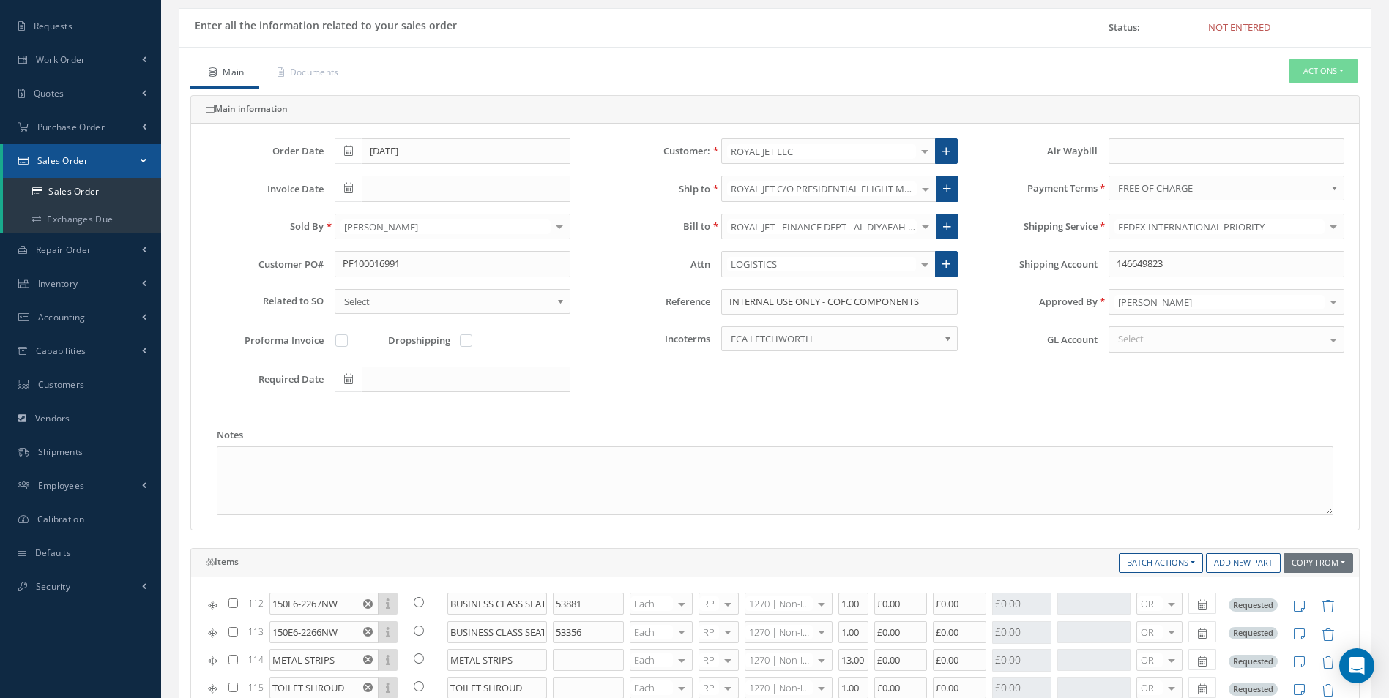
scroll to position [0, 0]
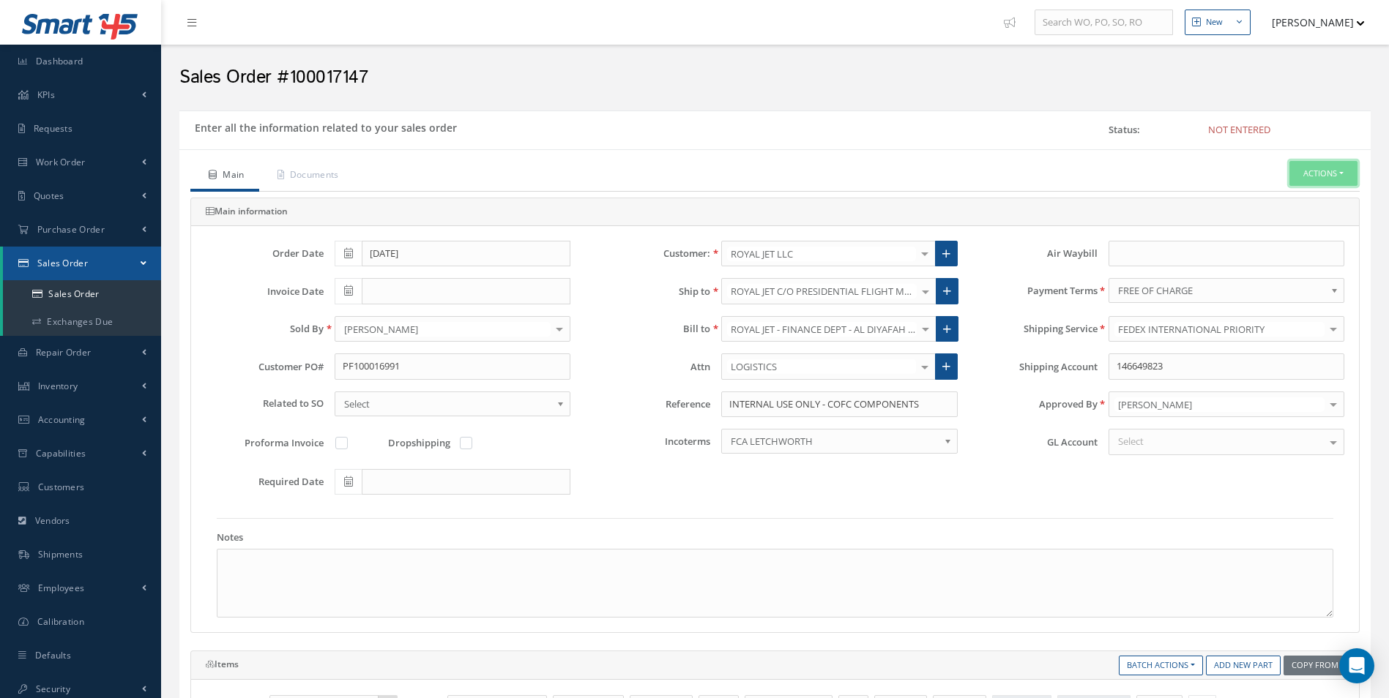
click at [1307, 173] on button "Actions" at bounding box center [1323, 174] width 68 height 26
click at [1181, 388] on link "C of C" at bounding box center [1190, 391] width 111 height 23
click at [1185, 389] on link "C of C" at bounding box center [1190, 391] width 111 height 23
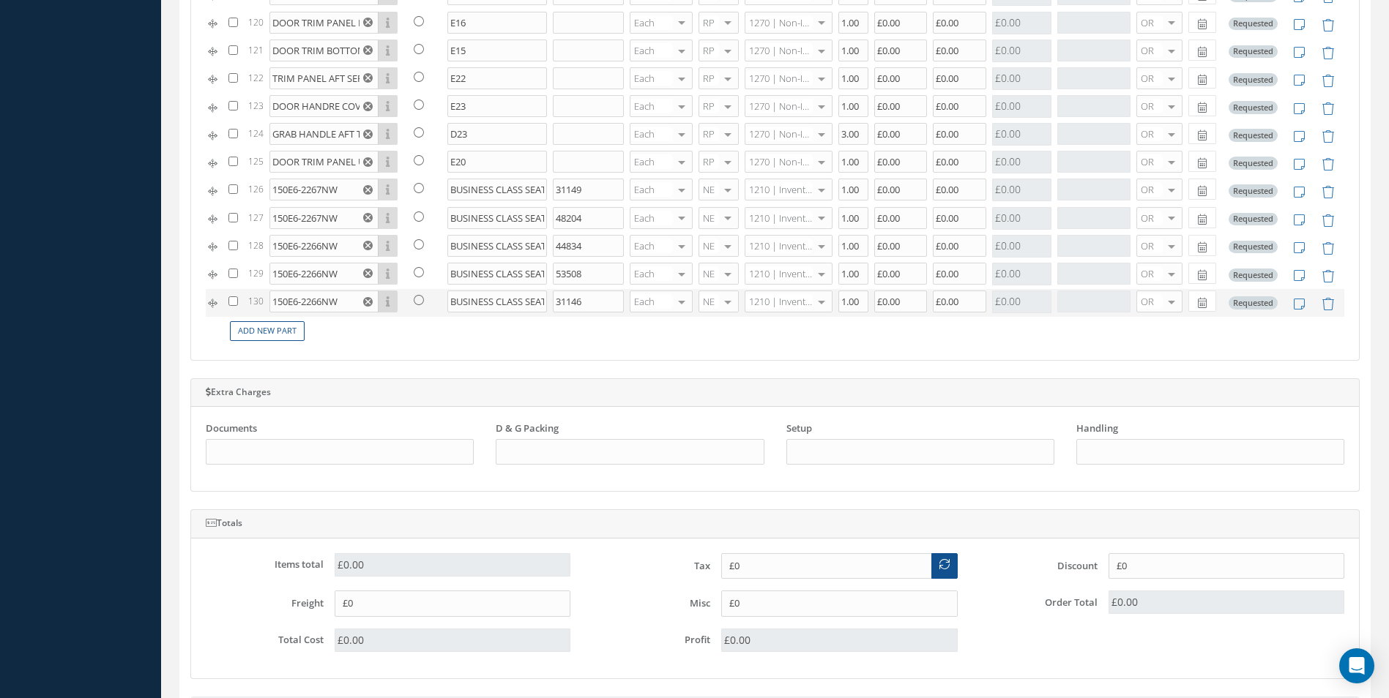
scroll to position [805, 0]
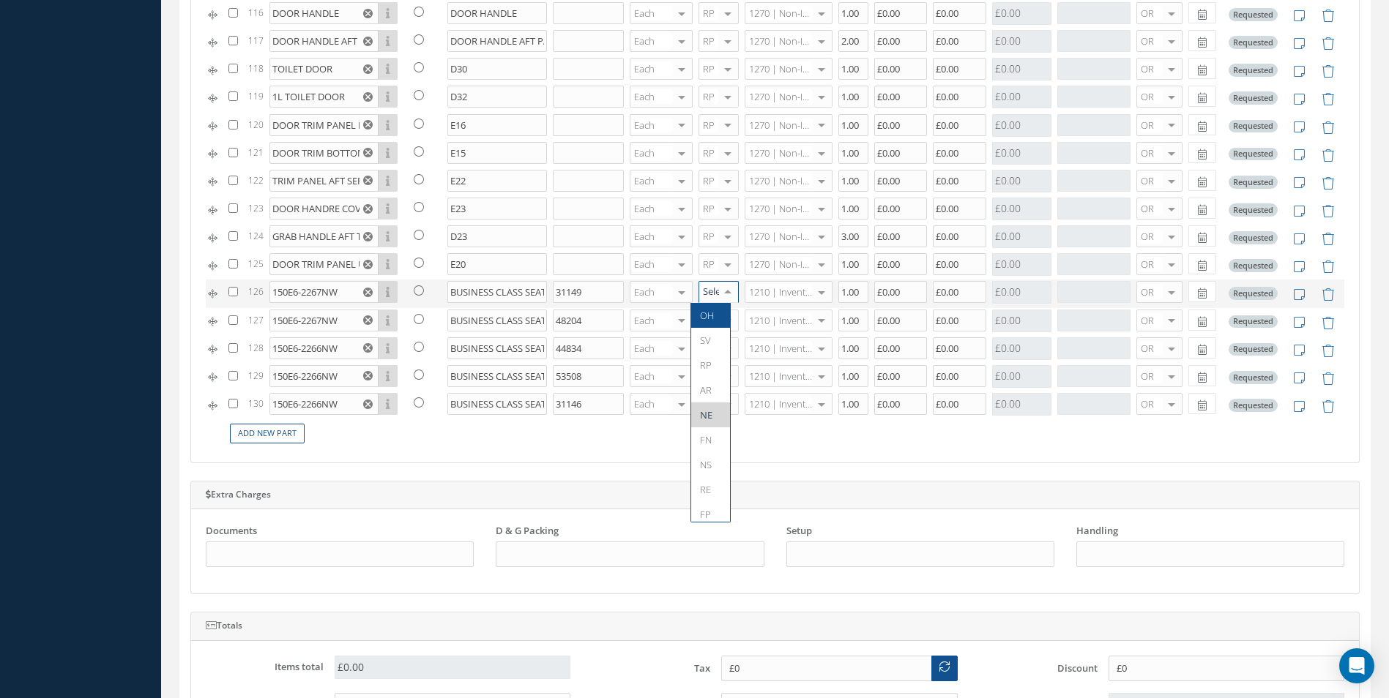
click at [720, 293] on div at bounding box center [727, 292] width 20 height 21
click at [706, 358] on span "RP" at bounding box center [710, 365] width 39 height 25
click at [717, 318] on div at bounding box center [727, 320] width 20 height 21
click at [711, 393] on span "RP" at bounding box center [710, 393] width 39 height 25
click at [709, 422] on span "RP" at bounding box center [706, 421] width 12 height 13
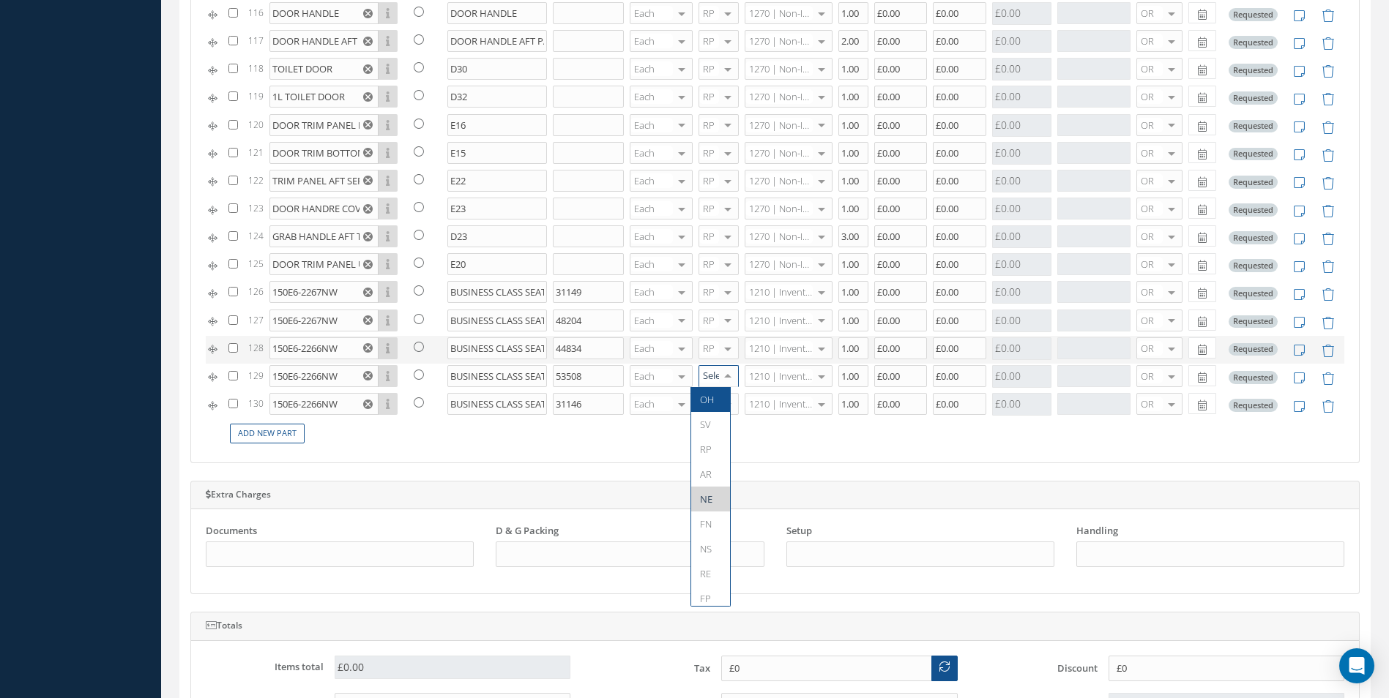
click at [717, 372] on div at bounding box center [727, 376] width 20 height 21
click at [711, 448] on span "RP" at bounding box center [710, 449] width 39 height 25
click at [717, 403] on div at bounding box center [727, 404] width 20 height 21
click at [707, 474] on span "RP" at bounding box center [706, 477] width 12 height 13
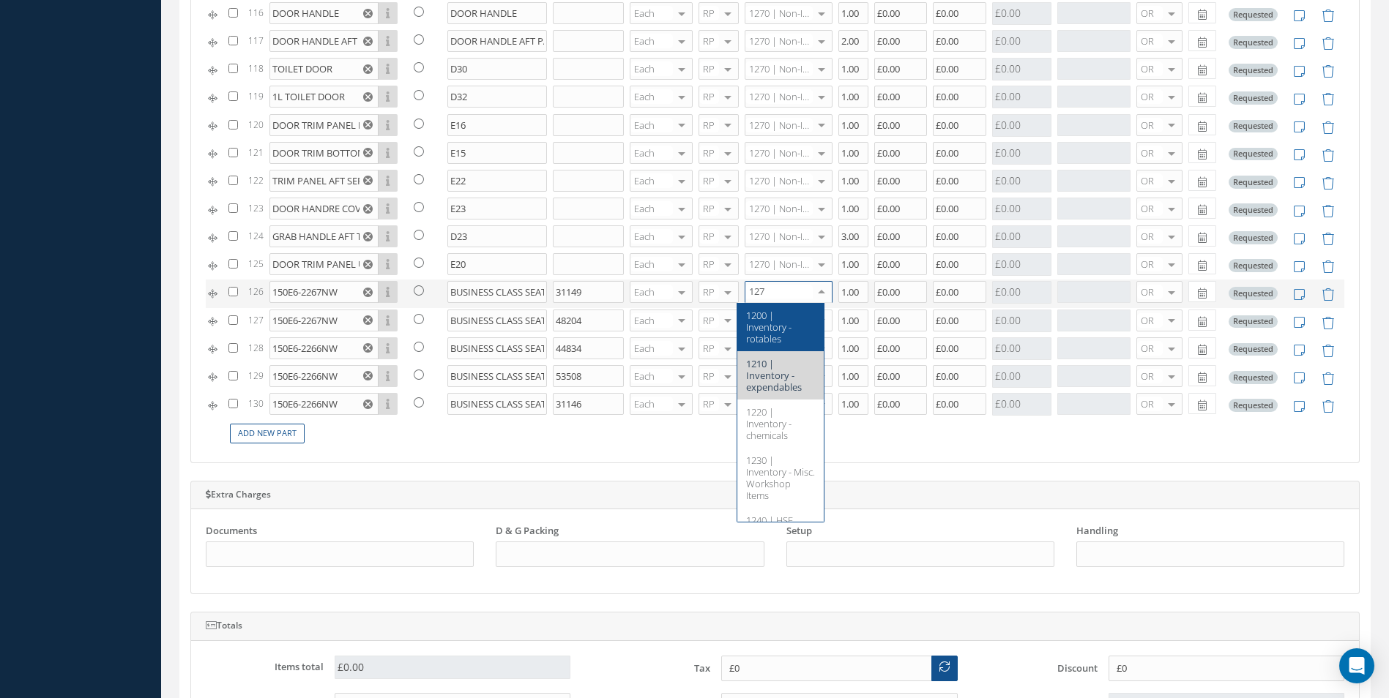
type input "1270"
click at [761, 307] on span "1270 | Non-Inventory Item" at bounding box center [780, 321] width 86 height 37
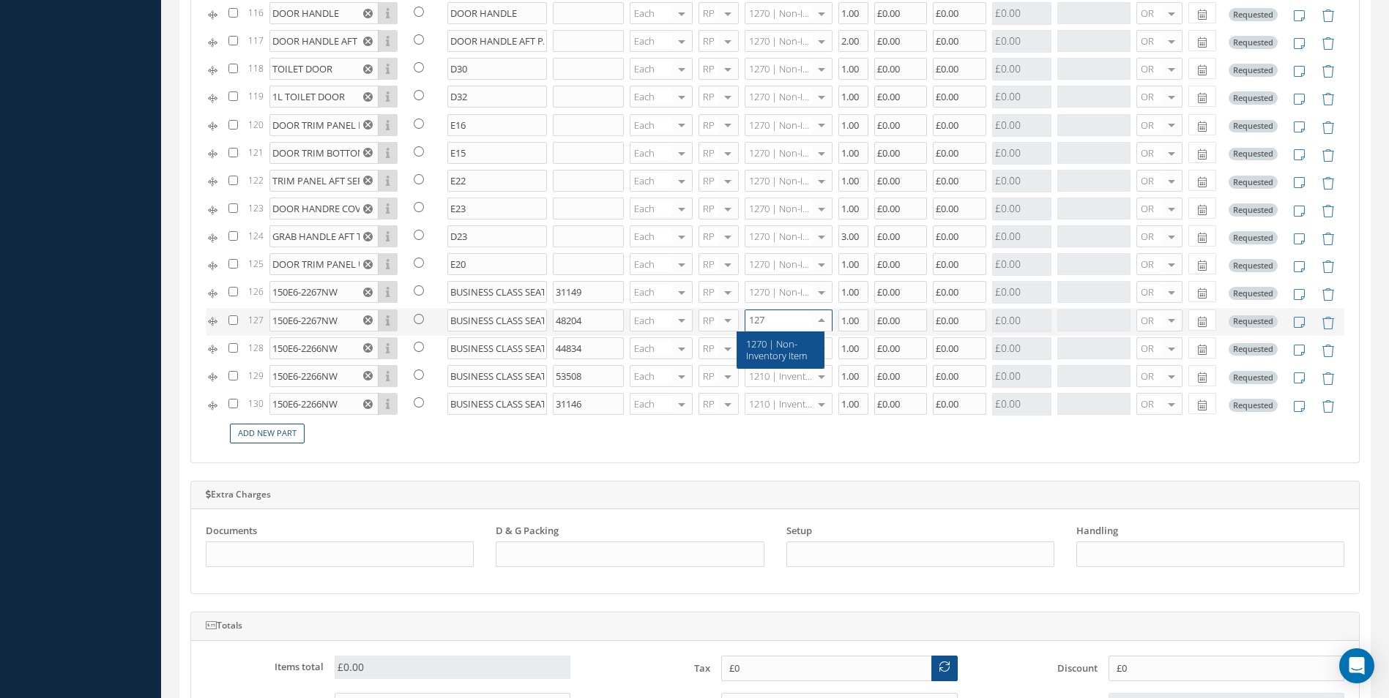
type input "1270"
click at [758, 340] on span "1270 | Non-Inventory Item" at bounding box center [776, 349] width 61 height 25
type input "1270"
click at [795, 370] on span "1270 | Non-Inventory Item" at bounding box center [776, 377] width 61 height 25
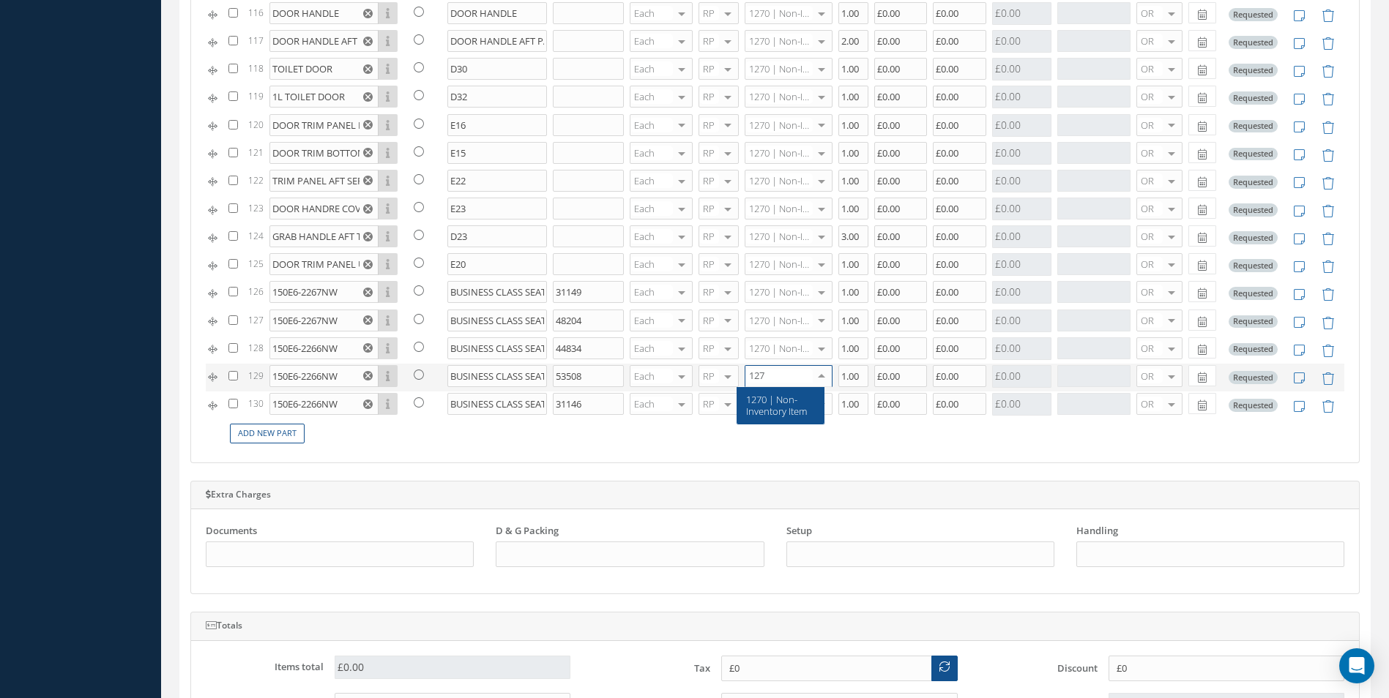
type input "1270"
click at [777, 396] on span "1270 | Non-Inventory Item" at bounding box center [776, 405] width 61 height 25
type input "1270"
click at [783, 427] on span "1270 | Non-Inventory Item" at bounding box center [776, 433] width 61 height 25
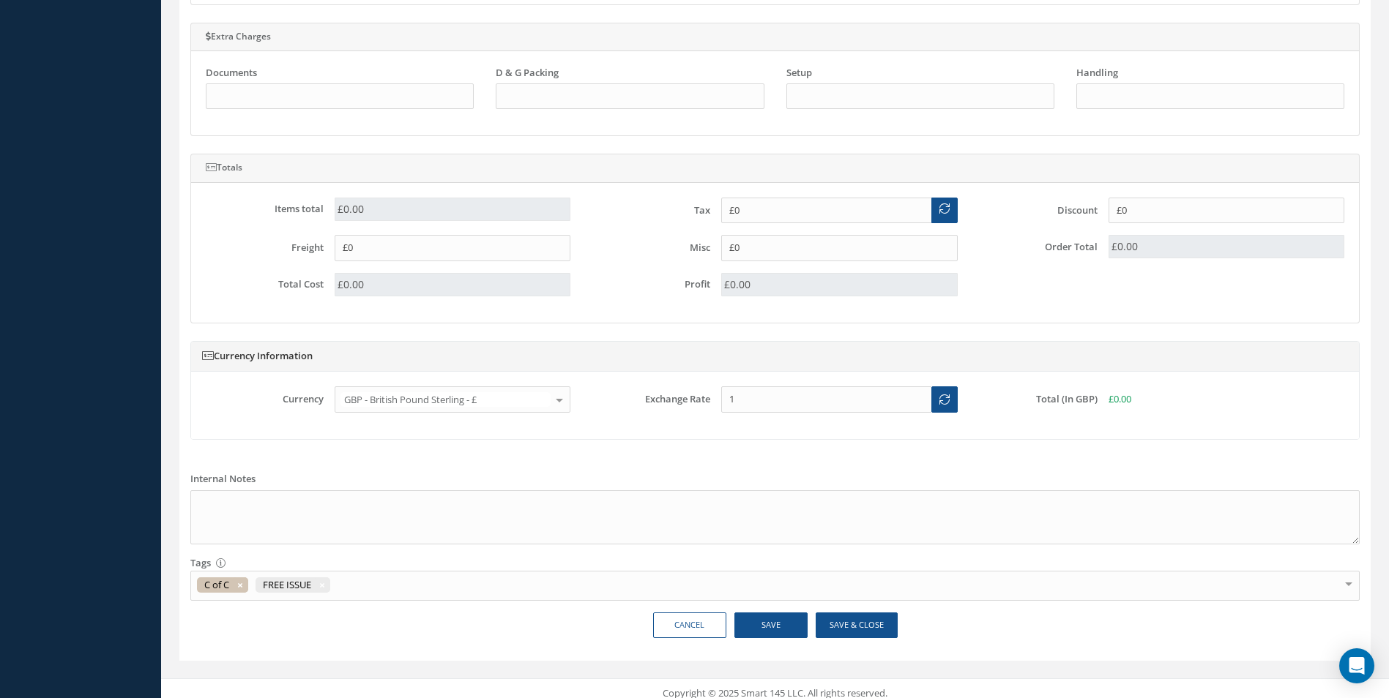
scroll to position [1274, 0]
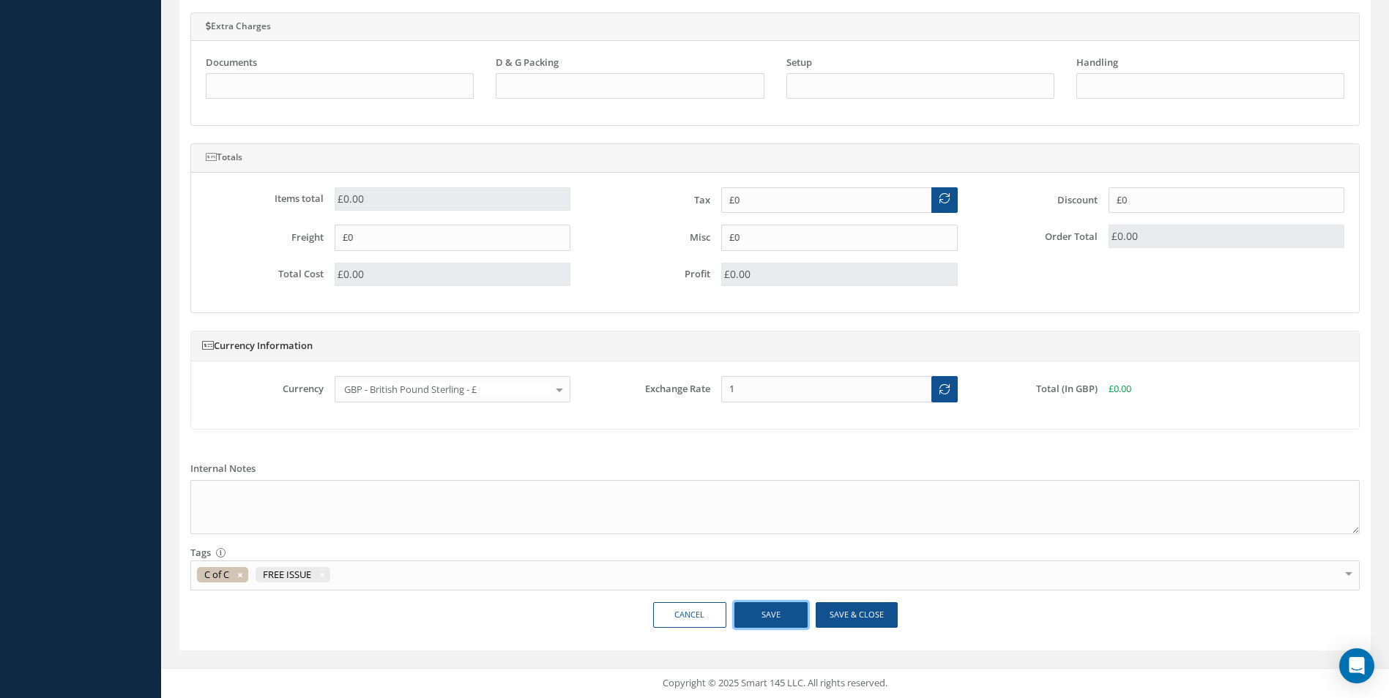
click at [777, 621] on button "Save" at bounding box center [770, 615] width 73 height 26
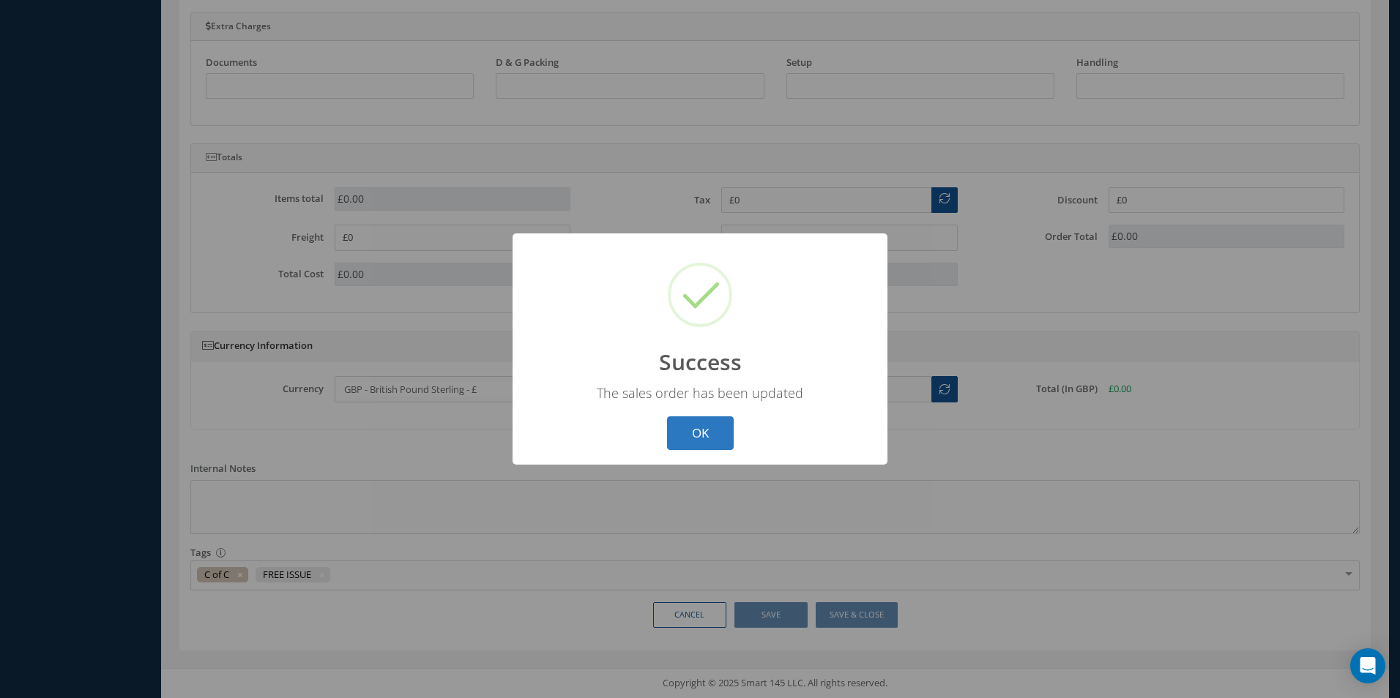
click at [715, 434] on button "OK" at bounding box center [700, 433] width 67 height 34
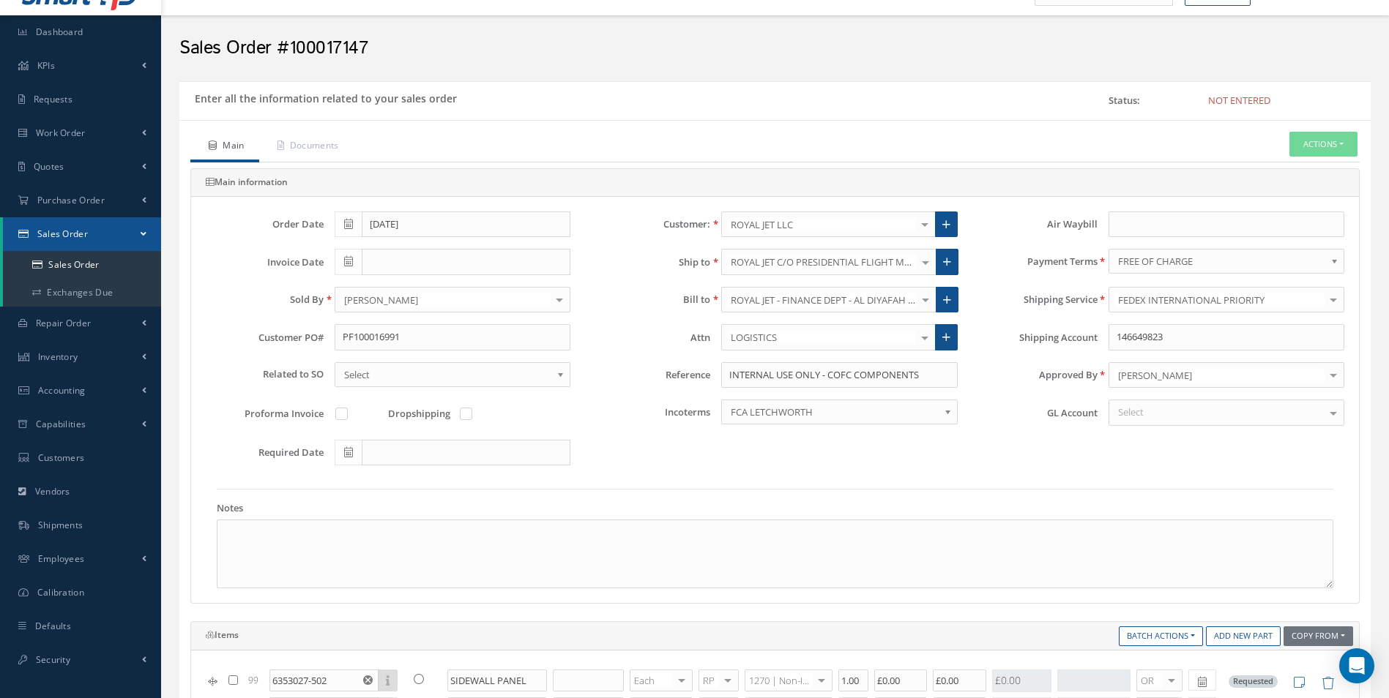
scroll to position [0, 0]
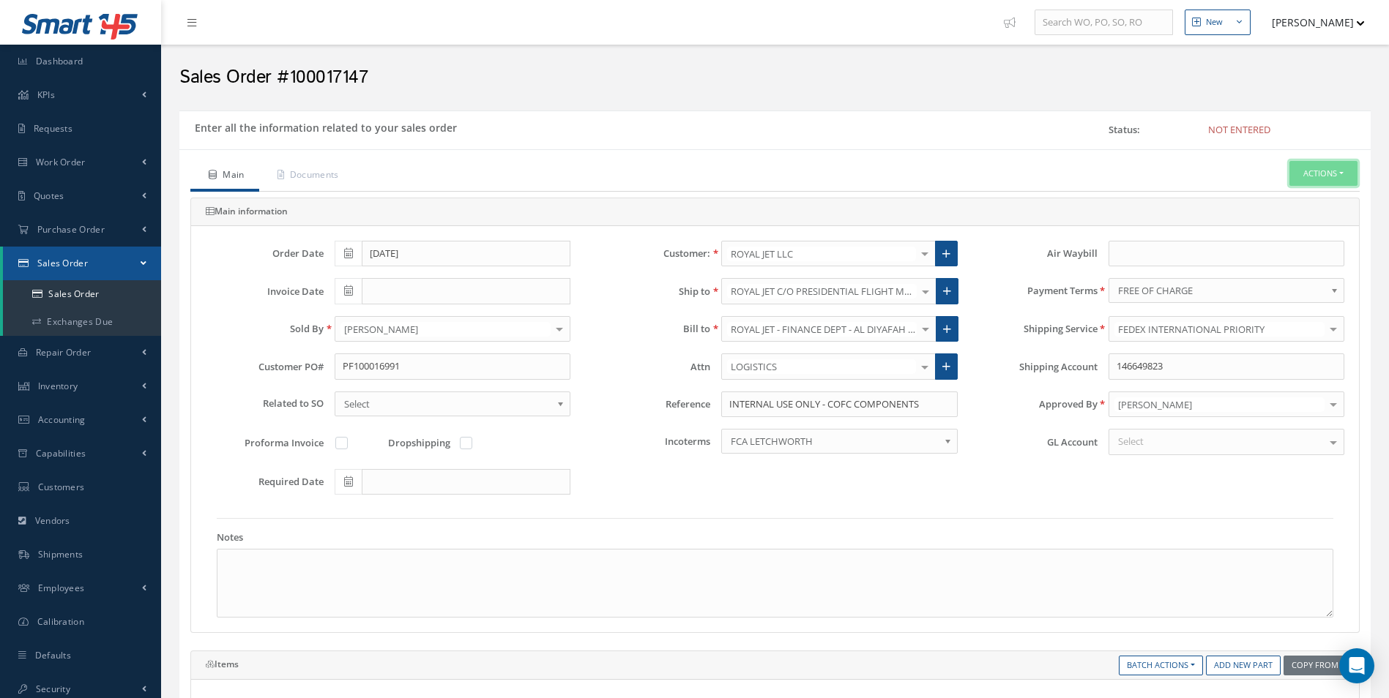
click at [1315, 170] on button "Actions" at bounding box center [1323, 174] width 68 height 26
click at [1178, 389] on link "C of C" at bounding box center [1190, 391] width 111 height 23
